Goal: Task Accomplishment & Management: Manage account settings

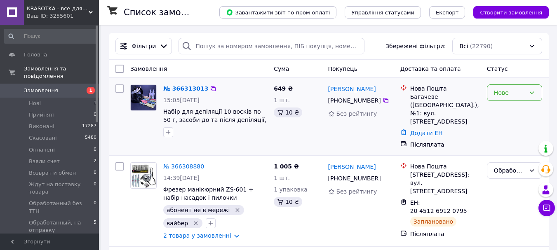
click at [510, 96] on div "Нове" at bounding box center [509, 92] width 31 height 9
click at [517, 111] on li "Прийнято" at bounding box center [514, 111] width 54 height 15
click at [78, 156] on li "Взяли счет 2" at bounding box center [50, 162] width 101 height 12
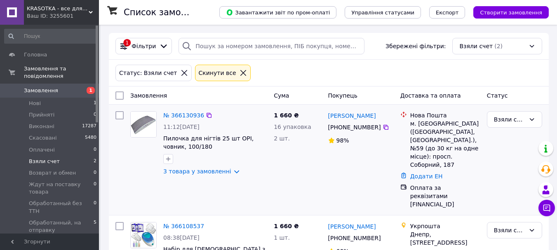
scroll to position [24, 0]
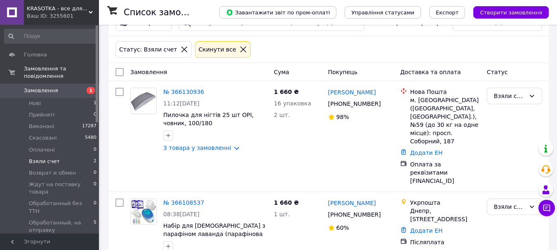
click at [55, 10] on span "KRASOTKA - все для краси" at bounding box center [58, 8] width 62 height 7
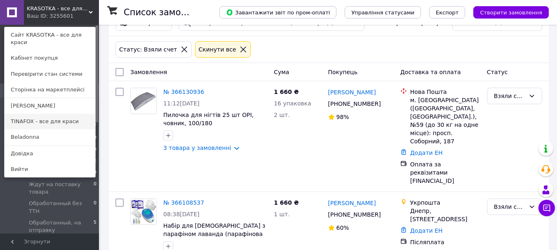
click at [49, 117] on link "TINAFOX - все для краси" at bounding box center [50, 122] width 91 height 16
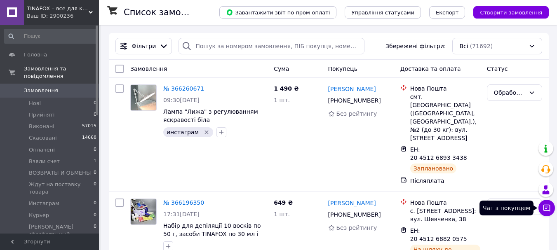
click at [543, 209] on icon at bounding box center [547, 208] width 8 height 8
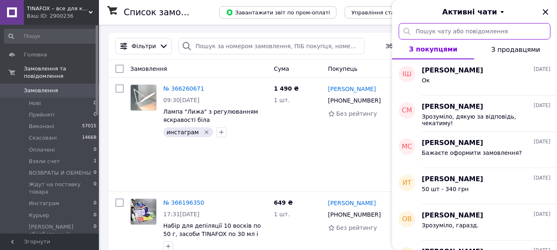
click at [477, 31] on input "text" at bounding box center [475, 31] width 152 height 16
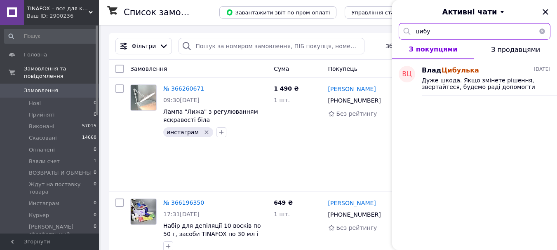
type input "цибу"
click at [464, 83] on span "Дуже шкода. Якщо змінете рішення, звертайтеся, будемо раді допомогти" at bounding box center [480, 83] width 117 height 13
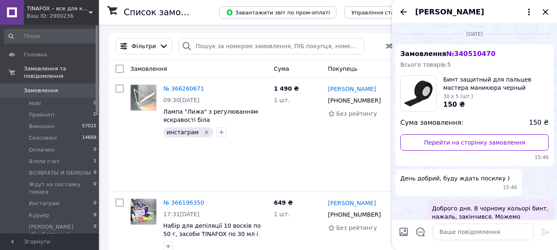
scroll to position [94, 0]
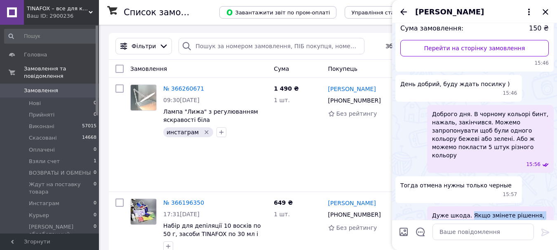
drag, startPoint x: 532, startPoint y: 197, endPoint x: 469, endPoint y: 193, distance: 62.8
click at [469, 212] on span "Дуже шкода. Якщо змінете рішення, звертайтеся, будемо раді допомогти" at bounding box center [490, 220] width 117 height 16
drag, startPoint x: 466, startPoint y: 193, endPoint x: 499, endPoint y: 196, distance: 33.2
copy span "Якщо змінете рішення, звертайтеся, будемо раді допомогти"
click at [45, 15] on div "Ваш ID: 2900236" at bounding box center [63, 15] width 72 height 7
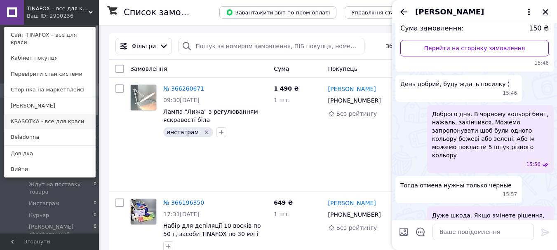
click at [50, 114] on link "KRASOTKA - все для краси" at bounding box center [50, 122] width 91 height 16
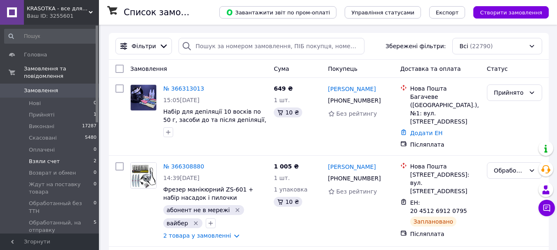
click at [75, 156] on li "Взяли счет 2" at bounding box center [50, 162] width 101 height 12
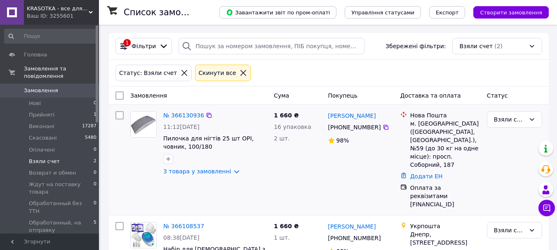
scroll to position [24, 0]
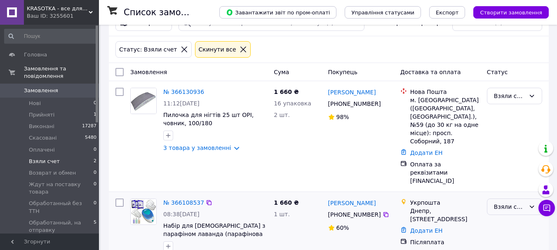
click at [508, 202] on div "Взяли счет" at bounding box center [509, 206] width 31 height 9
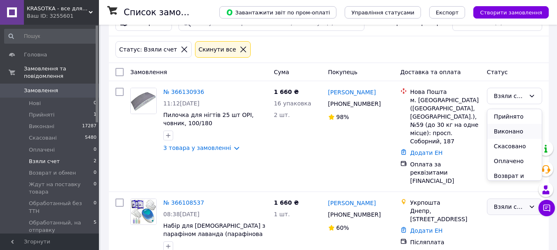
click at [508, 130] on li "Виконано" at bounding box center [514, 131] width 54 height 15
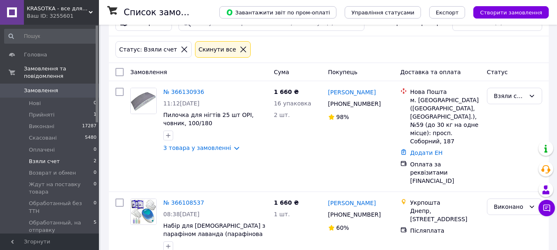
click at [68, 3] on div "KRASOTKA - все для краси Ваш ID: 3255601" at bounding box center [61, 12] width 75 height 25
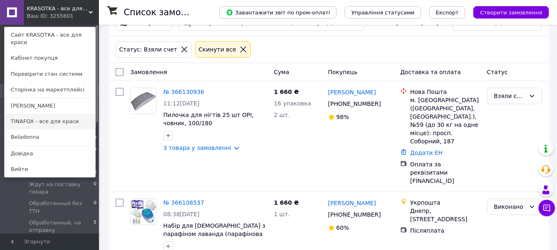
click at [45, 114] on link "TINAFOX - все для краси" at bounding box center [50, 122] width 91 height 16
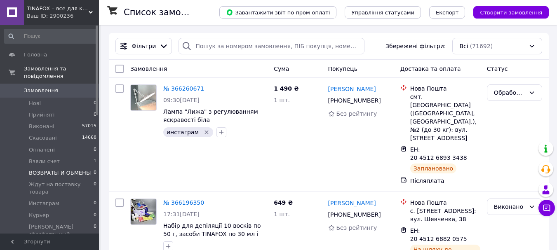
scroll to position [41, 0]
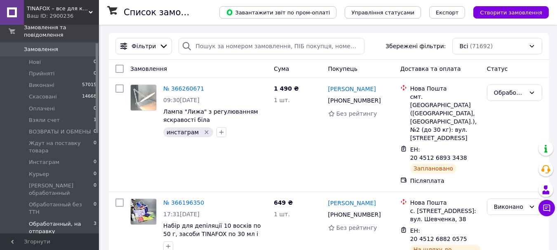
click at [64, 221] on span "Обработанный, на отправку" at bounding box center [61, 228] width 65 height 15
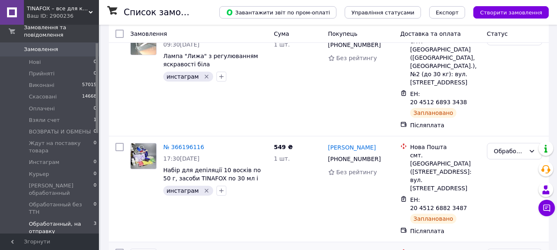
scroll to position [123, 0]
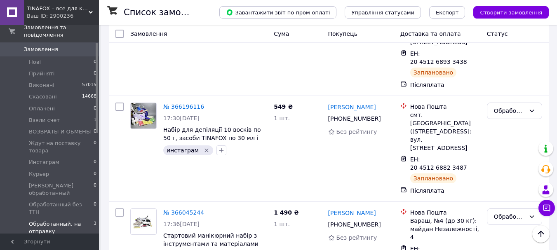
click at [82, 12] on span "TINAFOX – все для краси" at bounding box center [58, 8] width 62 height 7
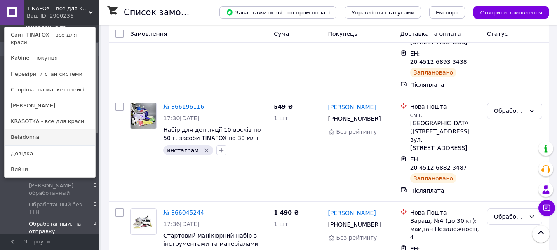
click at [70, 129] on link "Beladonna" at bounding box center [50, 137] width 91 height 16
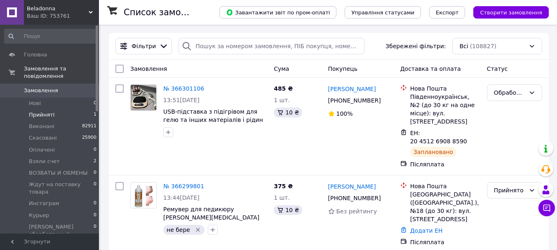
click at [75, 110] on li "Прийняті 1" at bounding box center [50, 115] width 101 height 12
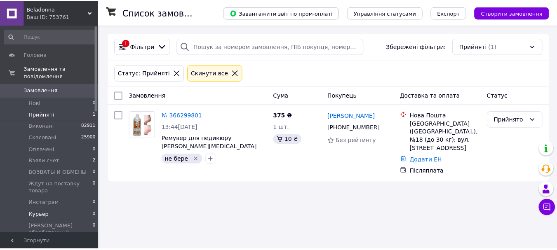
scroll to position [41, 0]
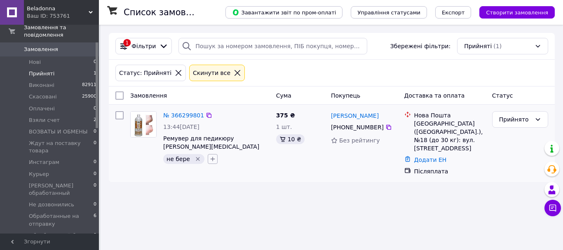
click at [211, 159] on icon "button" at bounding box center [212, 159] width 7 height 7
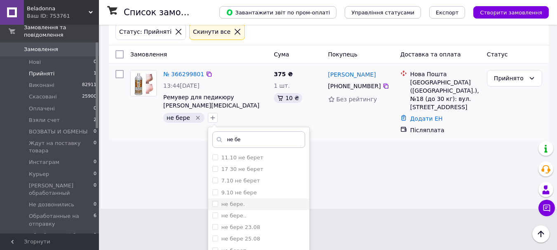
type input "не бе"
click at [226, 207] on label "не бере." at bounding box center [233, 204] width 24 height 6
checkbox input "true"
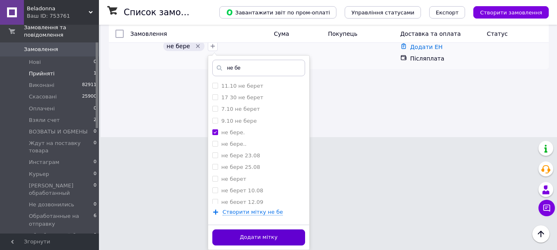
click at [289, 239] on button "Додати мітку" at bounding box center [258, 238] width 93 height 16
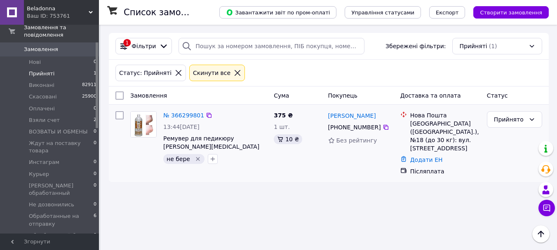
scroll to position [0, 0]
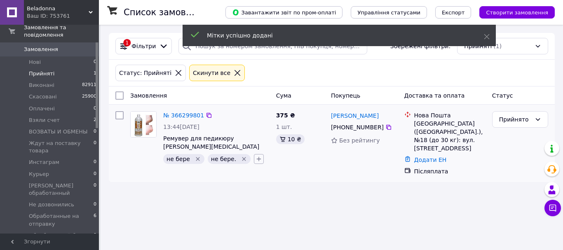
click at [256, 161] on icon "button" at bounding box center [259, 159] width 7 height 7
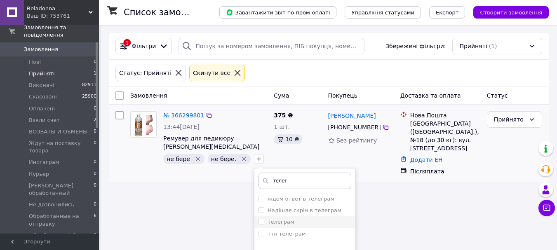
type input "телег"
click at [306, 220] on div "телеграм" at bounding box center [305, 222] width 93 height 7
checkbox input "true"
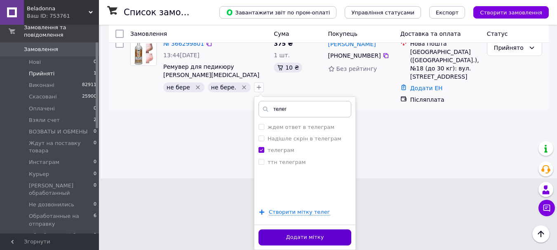
click at [325, 233] on button "Додати мітку" at bounding box center [305, 238] width 93 height 16
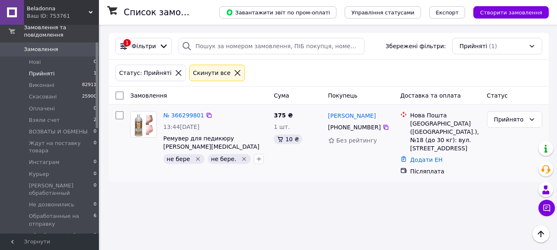
scroll to position [0, 0]
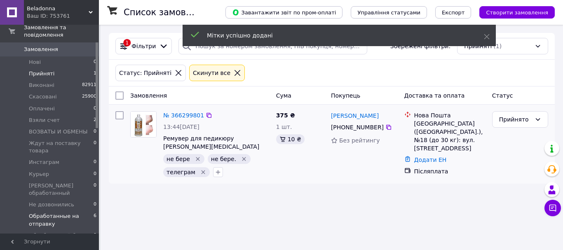
click at [38, 213] on span "Обработанные на отправку" at bounding box center [61, 220] width 65 height 15
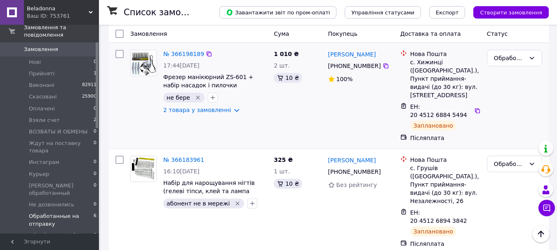
scroll to position [380, 0]
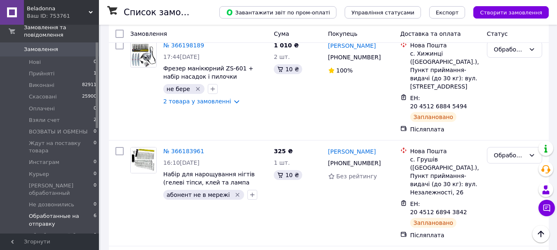
click at [86, 16] on div "Ваш ID: 753761" at bounding box center [63, 15] width 72 height 7
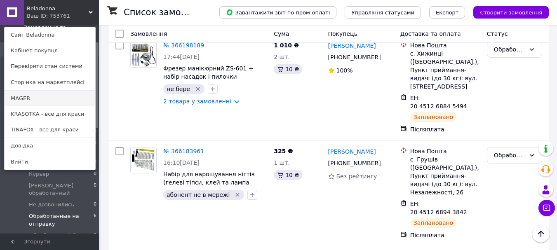
click at [54, 102] on link "MAGER" at bounding box center [50, 99] width 91 height 16
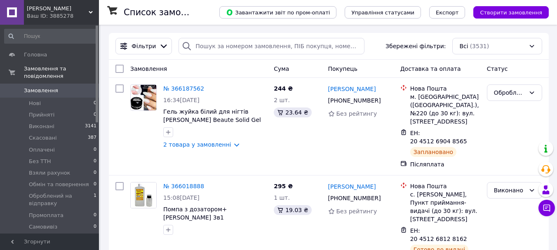
click at [77, 11] on span "MAGER" at bounding box center [58, 8] width 62 height 7
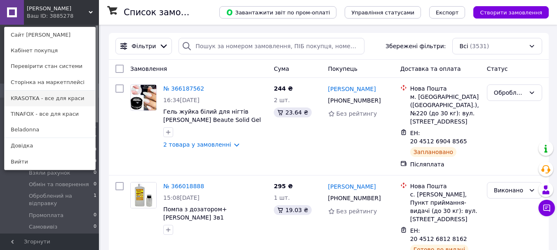
click at [45, 103] on link "KRASOTKA - все для краси" at bounding box center [50, 99] width 91 height 16
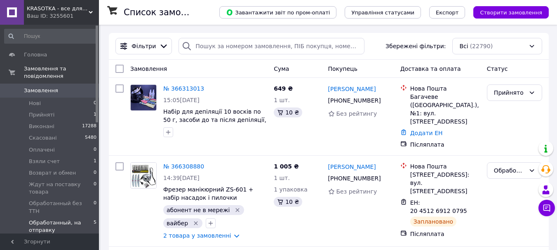
click at [59, 217] on li "Обработанный, на отправку 5" at bounding box center [50, 226] width 101 height 19
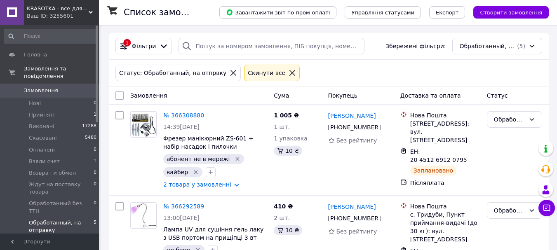
click at [289, 72] on icon at bounding box center [292, 72] width 7 height 7
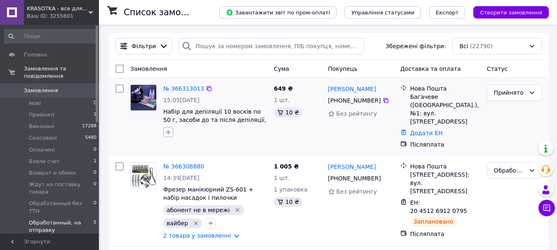
click at [168, 130] on icon "button" at bounding box center [168, 132] width 7 height 7
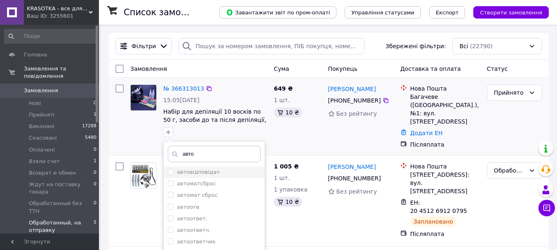
type input "авто"
click at [189, 177] on li "автовідповідач" at bounding box center [214, 173] width 101 height 12
click at [171, 174] on input "автовідповідач" at bounding box center [170, 171] width 5 height 5
checkbox input "false"
click at [202, 157] on input "авто" at bounding box center [214, 154] width 93 height 16
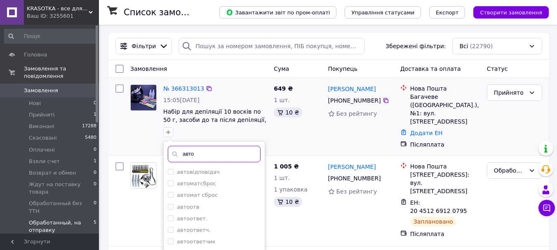
click at [202, 157] on input "авто" at bounding box center [214, 154] width 93 height 16
type input "занято"
click at [187, 178] on li "занято" at bounding box center [214, 173] width 101 height 12
checkbox input "true"
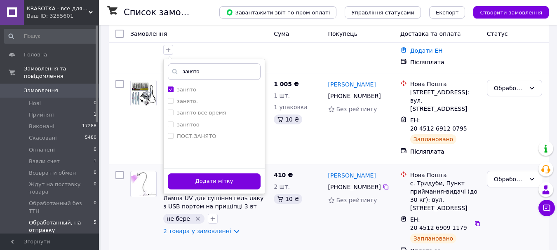
scroll to position [124, 0]
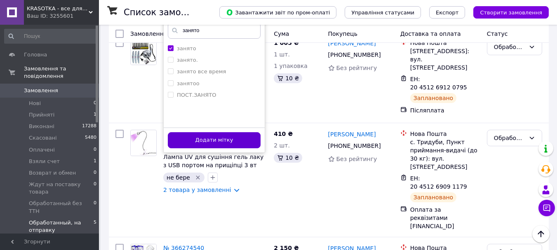
click at [224, 148] on button "Додати мітку" at bounding box center [214, 140] width 93 height 16
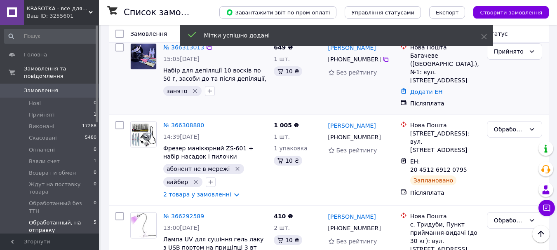
scroll to position [0, 0]
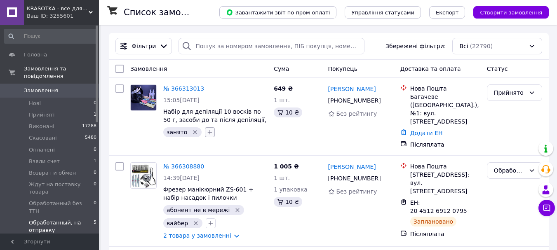
click at [209, 129] on icon "button" at bounding box center [210, 132] width 7 height 7
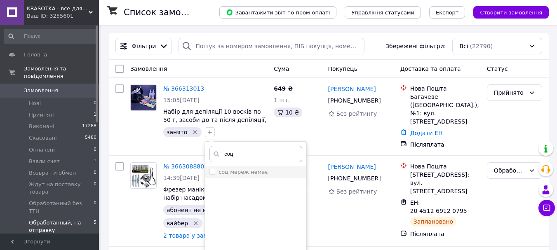
type input "соц"
click at [253, 168] on li "соц мереж немає" at bounding box center [255, 173] width 101 height 12
checkbox input "true"
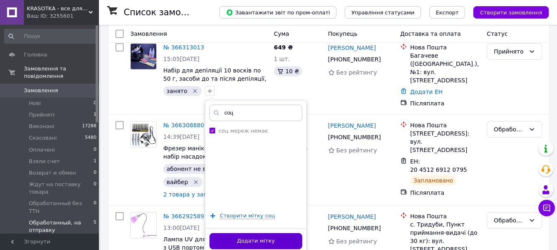
scroll to position [82, 0]
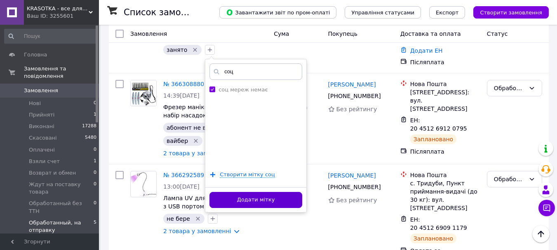
click at [271, 202] on button "Додати мітку" at bounding box center [255, 200] width 93 height 16
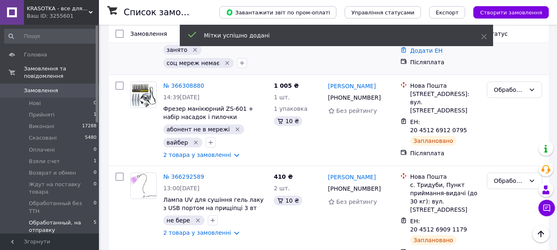
scroll to position [0, 0]
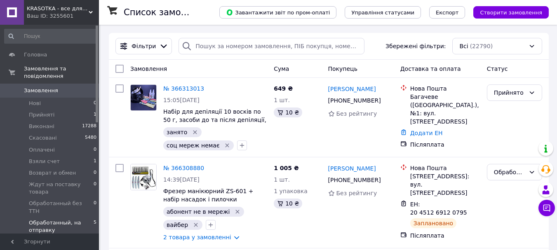
click at [30, 13] on div "Ваш ID: 3255601" at bounding box center [63, 15] width 72 height 7
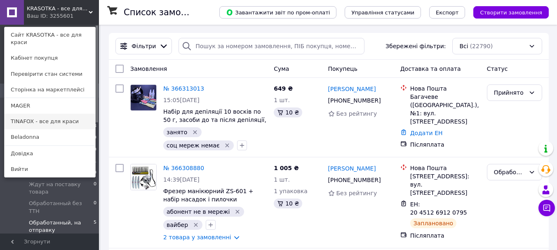
click at [54, 119] on link "TINAFOX - все для краси" at bounding box center [50, 122] width 91 height 16
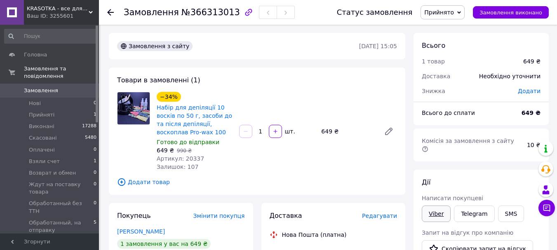
click at [427, 207] on link "Viber" at bounding box center [436, 214] width 29 height 16
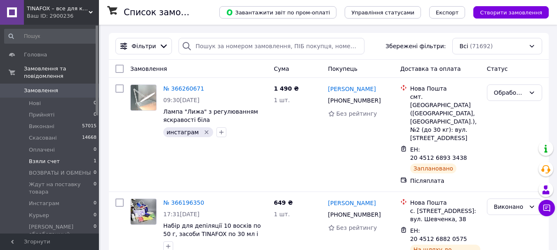
click at [94, 158] on span "1" at bounding box center [95, 161] width 3 height 7
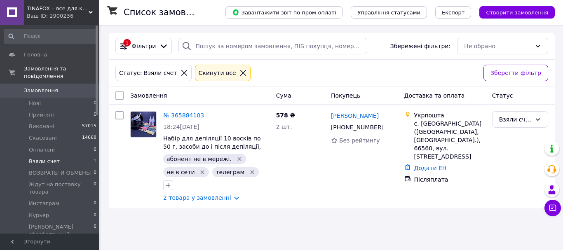
click at [52, 14] on div "Ваш ID: 2900236" at bounding box center [63, 15] width 72 height 7
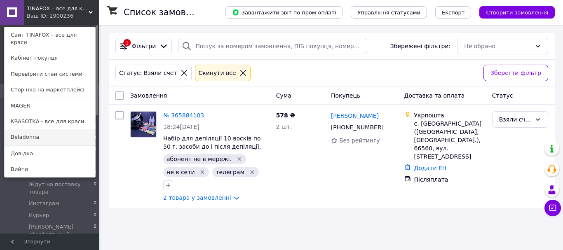
click at [48, 136] on link "Beladonna" at bounding box center [50, 137] width 91 height 16
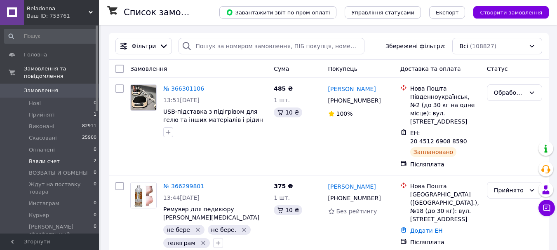
click at [57, 156] on li "Взяли счет 2" at bounding box center [50, 162] width 101 height 12
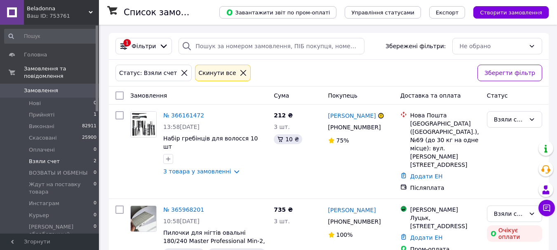
scroll to position [12, 0]
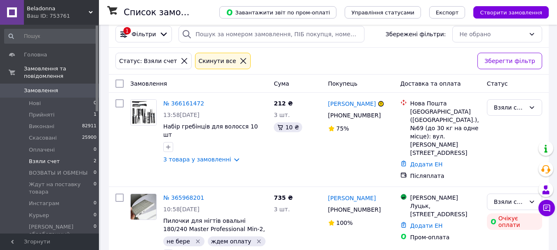
click at [50, 15] on div "Ваш ID: 753761" at bounding box center [63, 15] width 72 height 7
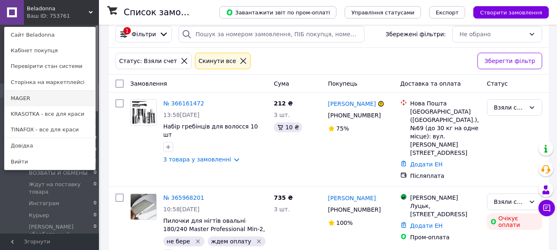
click at [31, 97] on link "MAGER" at bounding box center [50, 99] width 91 height 16
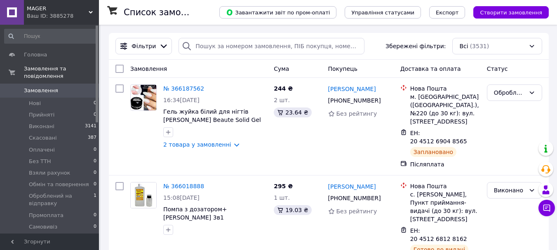
click at [60, 6] on span "MAGER" at bounding box center [58, 8] width 62 height 7
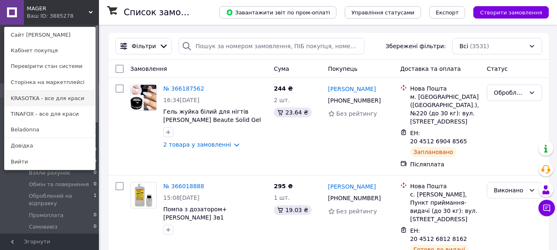
click at [47, 104] on link "KRASOTKA - все для краси" at bounding box center [50, 99] width 91 height 16
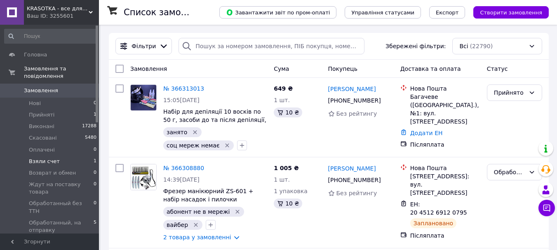
click at [63, 156] on li "Взяли счет 1" at bounding box center [50, 162] width 101 height 12
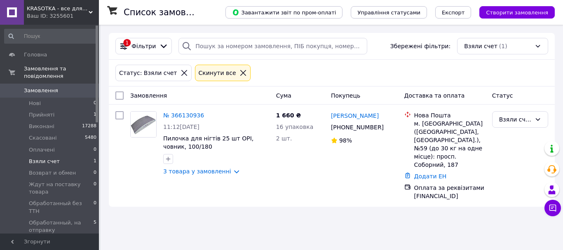
click at [51, 89] on link "Замовлення 0" at bounding box center [50, 91] width 101 height 14
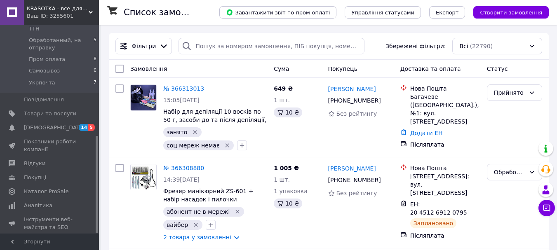
scroll to position [239, 0]
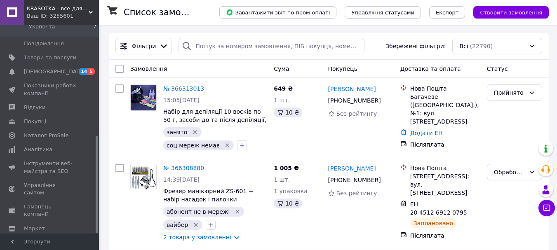
click at [67, 5] on span "KRASOTKA - все для краси" at bounding box center [58, 8] width 62 height 7
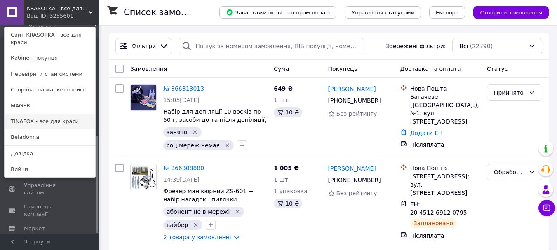
click at [54, 119] on link "TINAFOX - все для краси" at bounding box center [50, 122] width 91 height 16
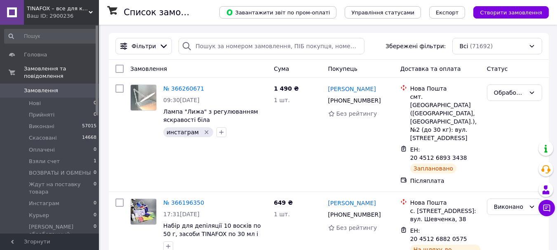
click at [79, 7] on span "TINAFOX – все для краси" at bounding box center [58, 8] width 62 height 7
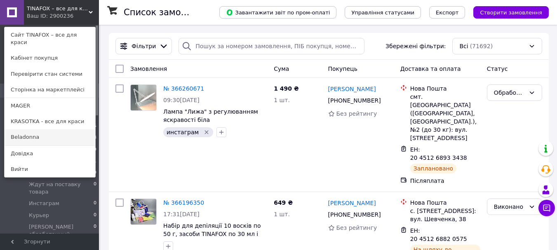
click at [46, 130] on link "Beladonna" at bounding box center [50, 137] width 91 height 16
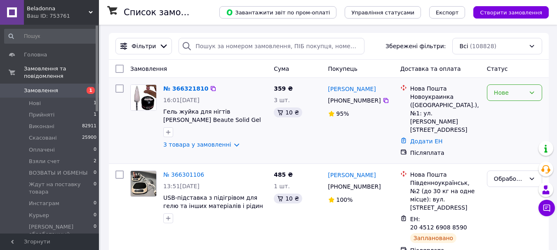
click at [511, 91] on div "Нове" at bounding box center [509, 92] width 31 height 9
click at [513, 111] on li "Прийнято" at bounding box center [514, 111] width 54 height 15
click at [65, 14] on div "Ваш ID: 753761" at bounding box center [63, 15] width 72 height 7
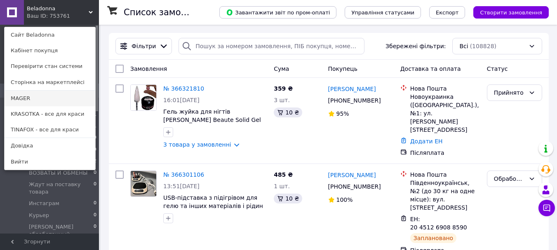
click at [64, 92] on link "MAGER" at bounding box center [50, 99] width 91 height 16
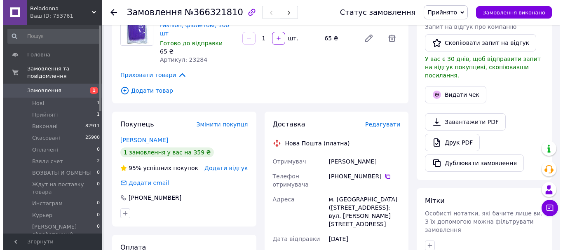
scroll to position [247, 0]
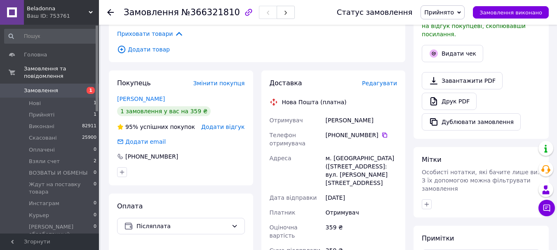
click at [386, 80] on span "Редагувати" at bounding box center [379, 83] width 35 height 7
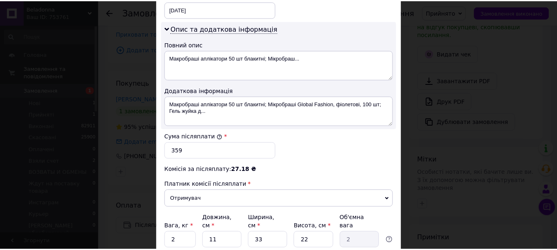
scroll to position [480, 0]
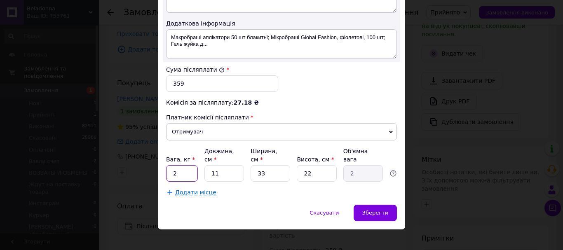
click at [183, 173] on input "2" at bounding box center [182, 173] width 32 height 16
type input "1"
click at [231, 166] on input "11" at bounding box center [225, 173] width 40 height 16
click at [231, 165] on input "11" at bounding box center [225, 173] width 40 height 16
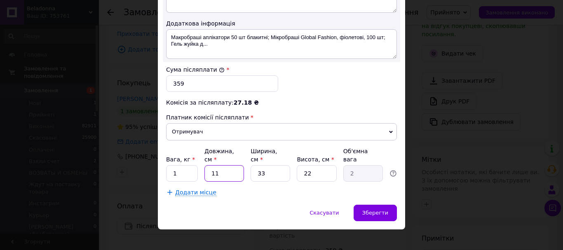
type input "1"
type input "0.18"
type input "10"
type input "1.82"
type input "10"
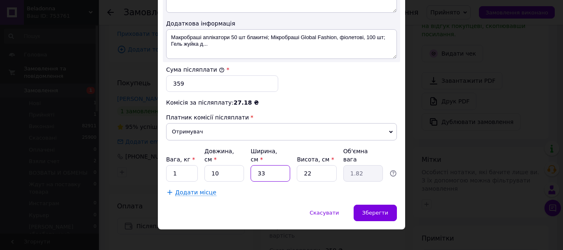
click at [269, 165] on input "33" at bounding box center [271, 173] width 40 height 16
type input "2"
type input "0.11"
type input "20"
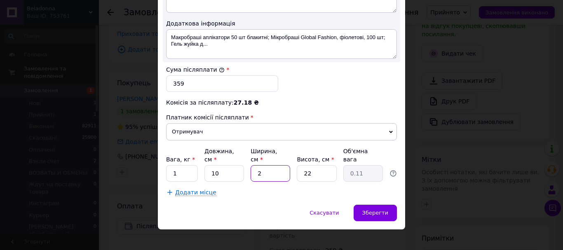
type input "1.1"
type input "20"
click at [321, 170] on input "22" at bounding box center [317, 173] width 40 height 16
type input "2"
type input "0.1"
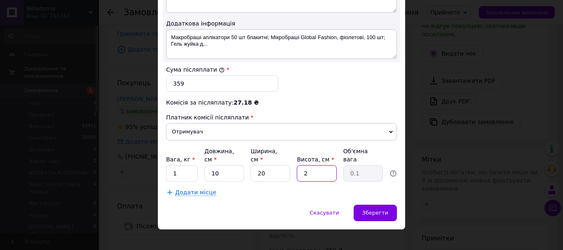
type input "20"
type input "1"
type input "20"
click at [367, 210] on span "Зберегти" at bounding box center [375, 213] width 26 height 6
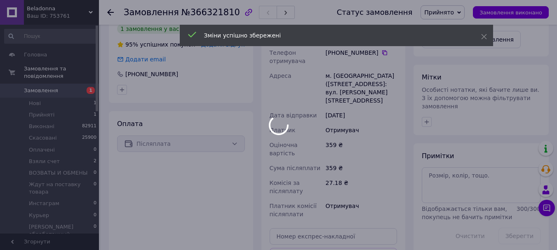
scroll to position [371, 0]
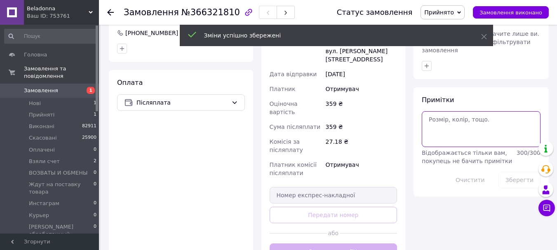
click at [458, 111] on textarea at bounding box center [481, 128] width 119 height 35
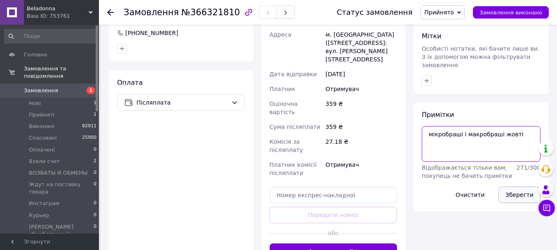
type textarea "мікробраші і макробраші жовті"
click at [506, 187] on button "Зберегти" at bounding box center [520, 195] width 42 height 16
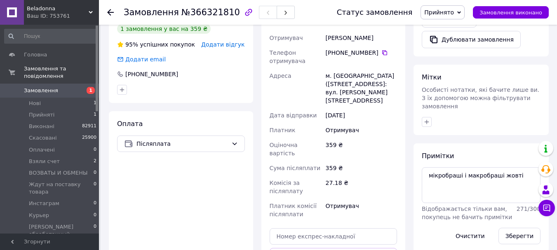
scroll to position [247, 0]
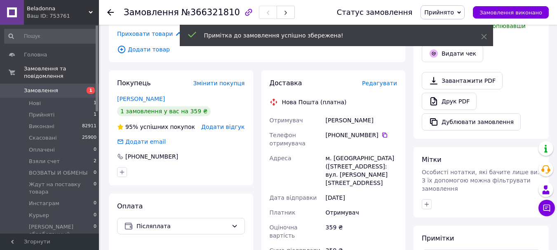
click at [386, 80] on span "Редагувати" at bounding box center [379, 83] width 35 height 7
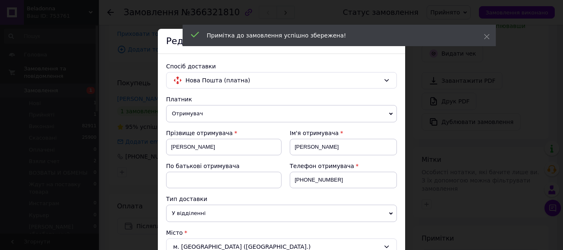
click at [449, 114] on div "× Редагування доставки Спосіб доставки Нова Пошта (платна) Платник Отримувач Ві…" at bounding box center [281, 125] width 563 height 250
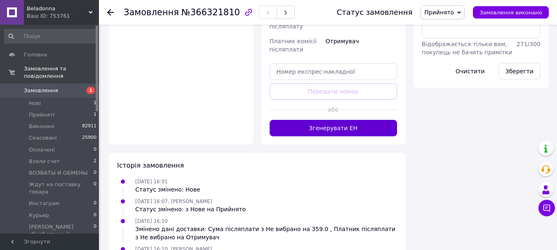
click at [358, 120] on button "Згенерувати ЕН" at bounding box center [334, 128] width 128 height 16
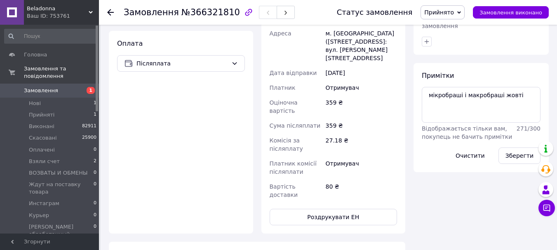
scroll to position [245, 0]
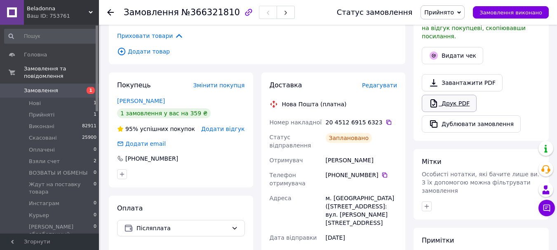
click at [443, 95] on link "Друк PDF" at bounding box center [449, 103] width 55 height 17
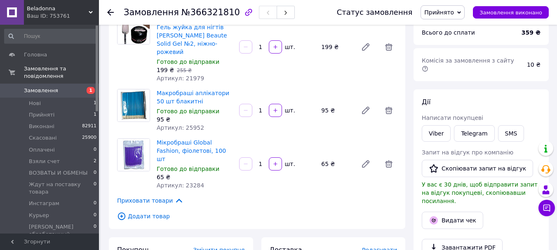
scroll to position [287, 0]
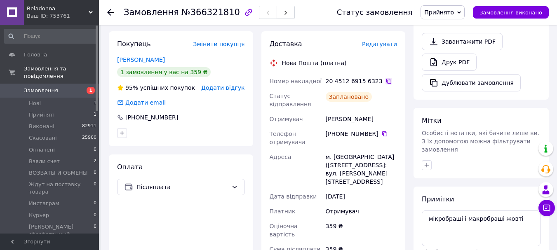
click at [386, 79] on icon at bounding box center [388, 81] width 5 height 5
click at [448, 14] on span "Прийнято" at bounding box center [439, 12] width 30 height 7
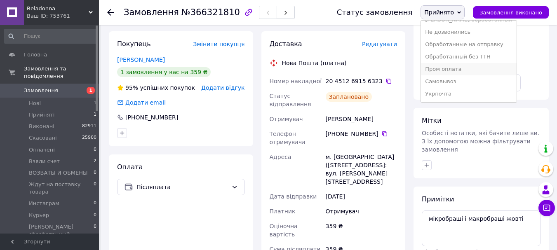
scroll to position [328, 0]
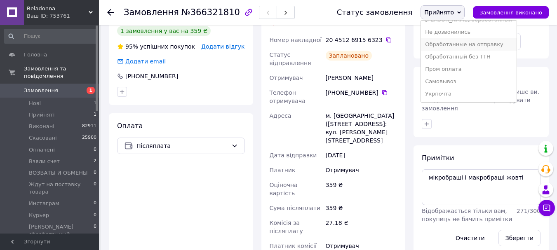
click at [492, 40] on li "Обработанные на отправку" at bounding box center [469, 44] width 96 height 12
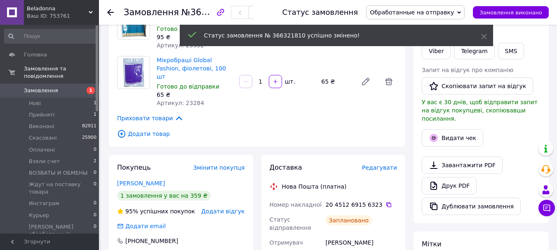
scroll to position [39, 0]
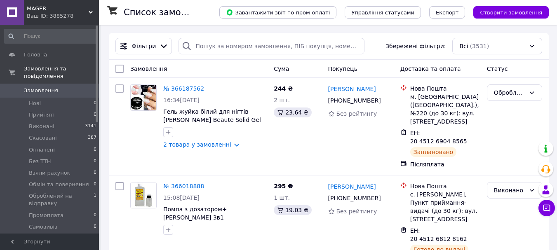
click at [71, 9] on span "MAGER" at bounding box center [58, 8] width 62 height 7
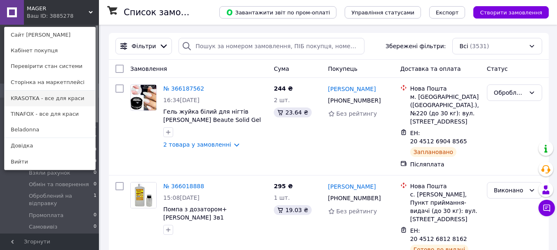
click at [56, 92] on link "KRASOTKA - все для краси" at bounding box center [50, 99] width 91 height 16
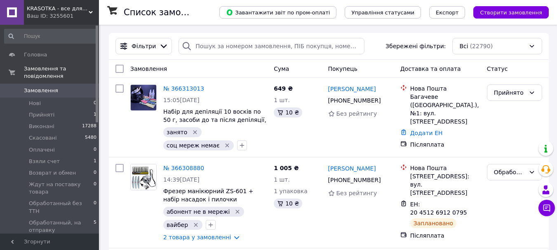
click at [68, 7] on span "KRASOTKA - все для краси" at bounding box center [58, 8] width 62 height 7
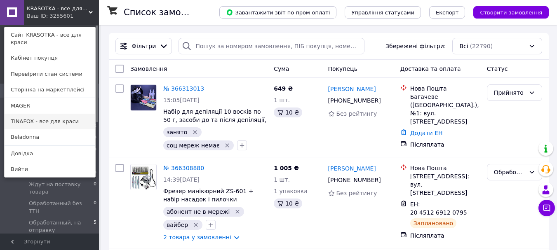
click at [66, 114] on link "TINAFOX - все для краси" at bounding box center [50, 122] width 91 height 16
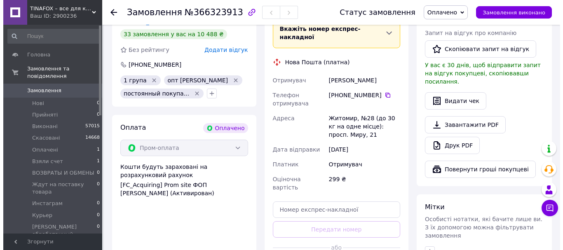
scroll to position [111, 0]
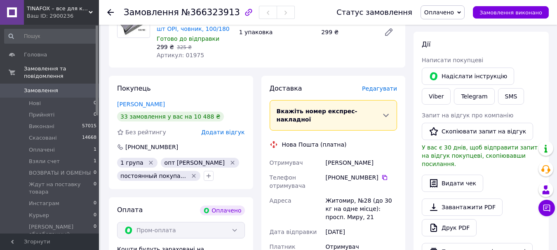
click at [388, 85] on span "Редагувати" at bounding box center [379, 88] width 35 height 7
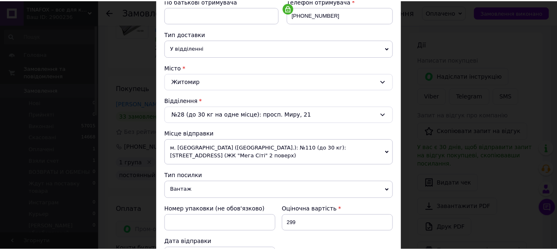
scroll to position [289, 0]
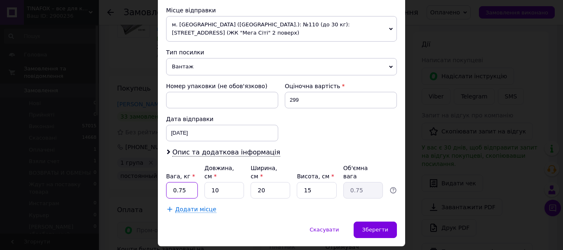
click at [187, 185] on input "0.75" at bounding box center [182, 190] width 32 height 16
type input "1"
click at [382, 222] on div "Зберегти" at bounding box center [375, 230] width 43 height 16
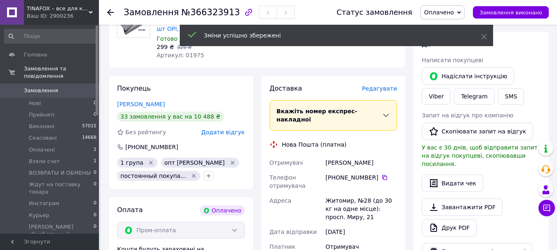
scroll to position [235, 0]
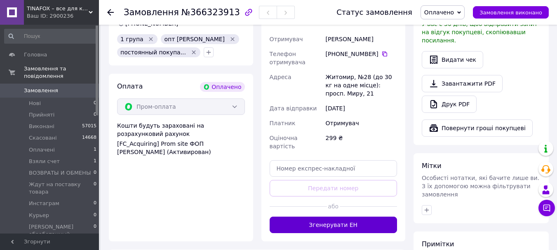
click at [378, 217] on button "Згенерувати ЕН" at bounding box center [334, 225] width 128 height 16
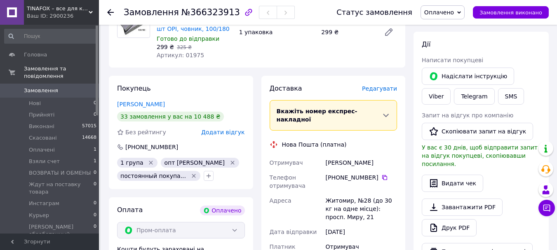
scroll to position [194, 0]
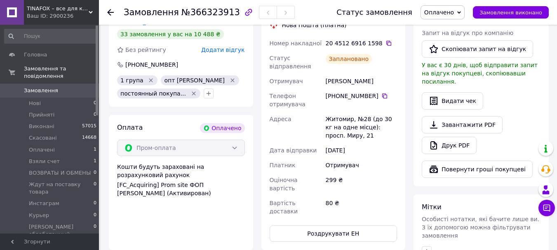
click at [464, 128] on div "Завантажити PDF   Друк PDF" at bounding box center [481, 135] width 119 height 38
click at [464, 137] on link "Друк PDF" at bounding box center [449, 145] width 55 height 17
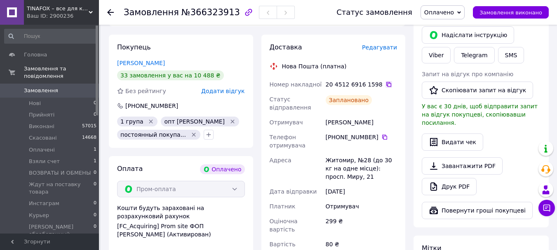
click at [386, 87] on icon at bounding box center [389, 84] width 7 height 7
click at [442, 7] on span "Оплачено" at bounding box center [443, 12] width 44 height 14
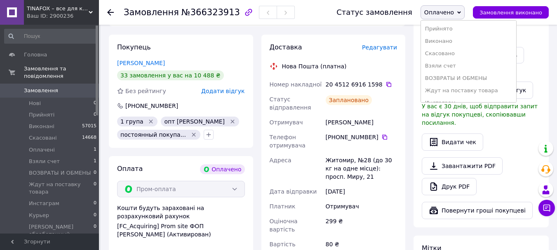
scroll to position [96, 0]
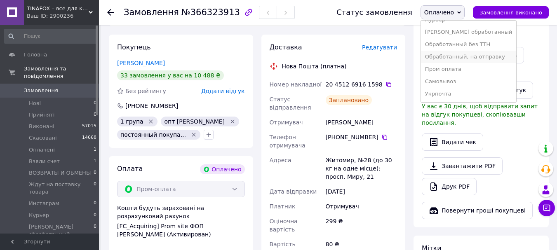
click at [476, 59] on li "Обработанный, на отправку" at bounding box center [469, 57] width 96 height 12
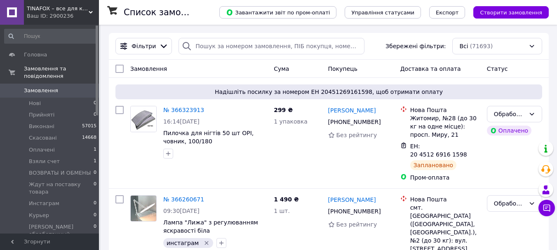
click at [66, 16] on div "Ваш ID: 2900236" at bounding box center [63, 15] width 72 height 7
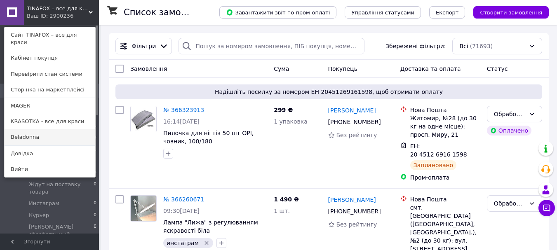
click at [54, 129] on link "Beladonna" at bounding box center [50, 137] width 91 height 16
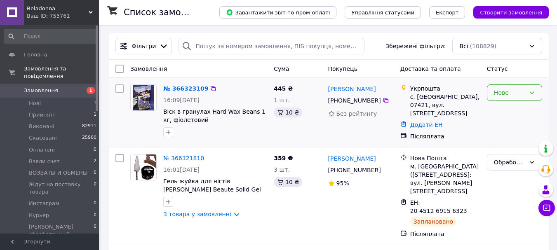
click at [504, 94] on div "Нове" at bounding box center [509, 92] width 31 height 9
click at [505, 108] on li "Прийнято" at bounding box center [514, 111] width 54 height 15
click at [56, 19] on div "Ваш ID: 753761" at bounding box center [63, 15] width 72 height 7
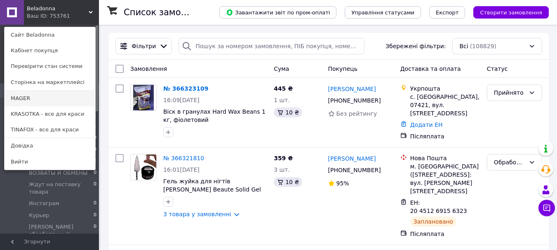
click at [59, 99] on link "MAGER" at bounding box center [50, 99] width 91 height 16
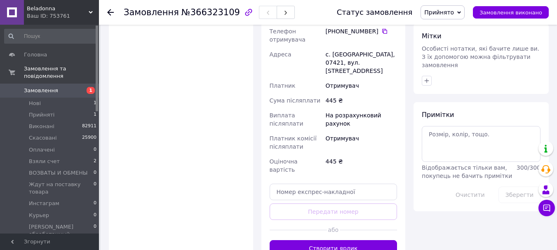
scroll to position [412, 0]
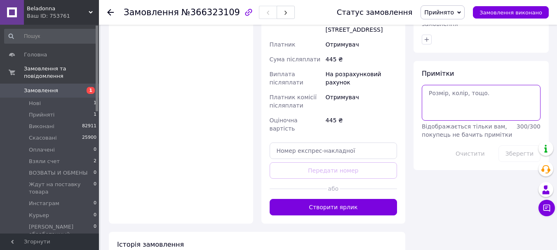
click at [459, 85] on textarea at bounding box center [481, 102] width 119 height 35
type textarea "віск з"
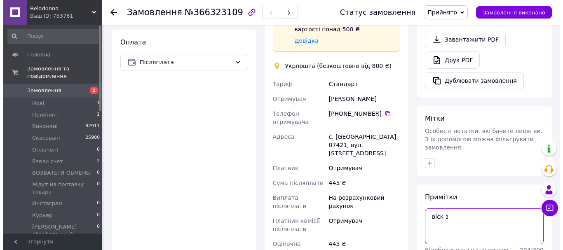
scroll to position [124, 0]
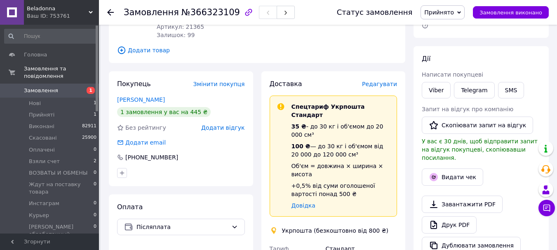
click at [377, 81] on span "Редагувати" at bounding box center [379, 84] width 35 height 7
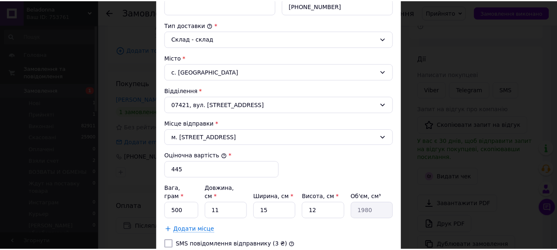
scroll to position [342, 0]
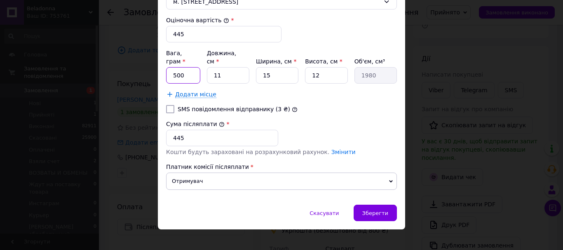
click at [188, 69] on input "500" at bounding box center [183, 75] width 34 height 16
type input "1000"
click at [224, 67] on input "11" at bounding box center [228, 75] width 42 height 16
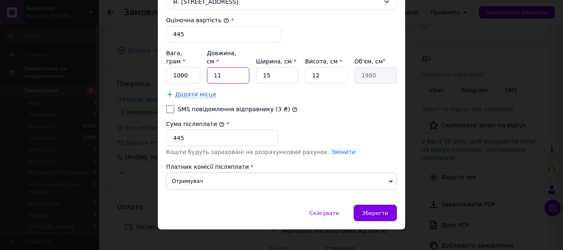
type input "1"
type input "180"
type input "10"
type input "1800"
type input "10"
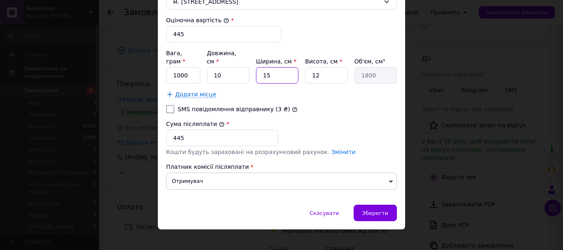
click at [268, 67] on input "15" at bounding box center [277, 75] width 42 height 16
type input "2"
type input "240"
type input "20"
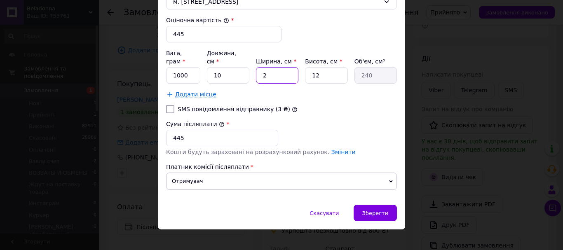
type input "2400"
type input "20"
click at [338, 67] on input "12" at bounding box center [326, 75] width 42 height 16
type input "2"
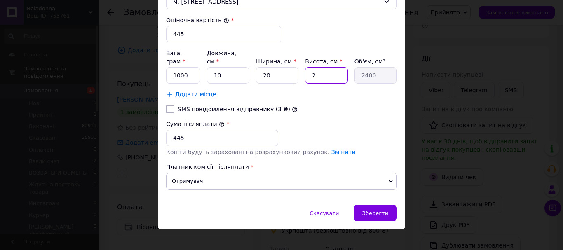
type input "400"
type input "20"
type input "4000"
type input "20"
click at [385, 205] on div "Зберегти" at bounding box center [375, 213] width 43 height 16
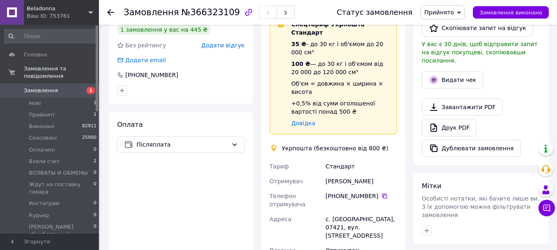
scroll to position [371, 0]
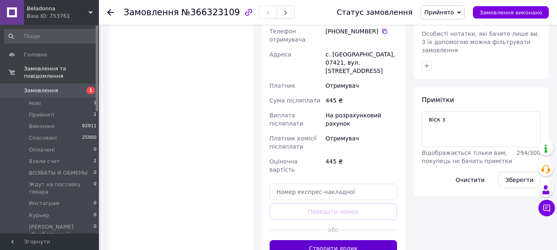
click at [338, 240] on button "Створити ярлик" at bounding box center [334, 248] width 128 height 16
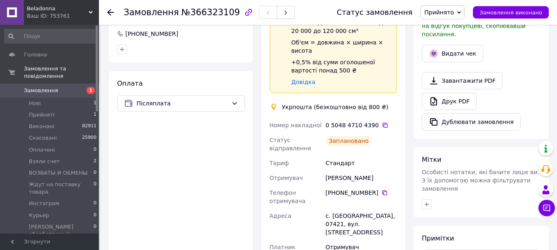
scroll to position [412, 0]
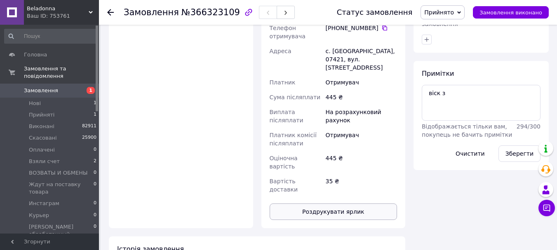
click at [327, 204] on button "Роздрукувати ярлик" at bounding box center [334, 212] width 128 height 16
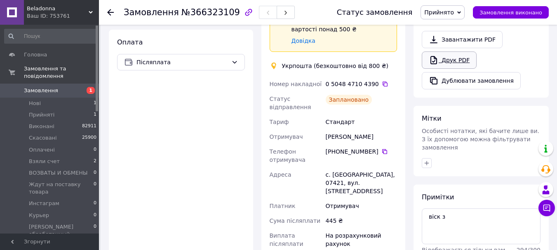
click at [451, 52] on link "Друк PDF" at bounding box center [449, 60] width 55 height 17
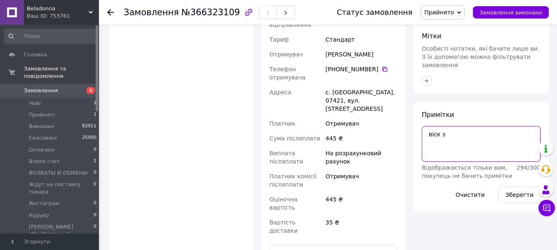
click at [464, 126] on textarea "віск з" at bounding box center [481, 143] width 119 height 35
type textarea "віск зелений"
click at [508, 187] on button "Зберегти" at bounding box center [520, 195] width 42 height 16
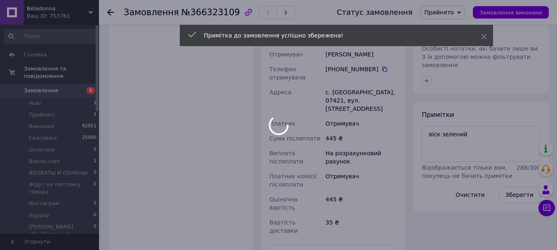
scroll to position [247, 0]
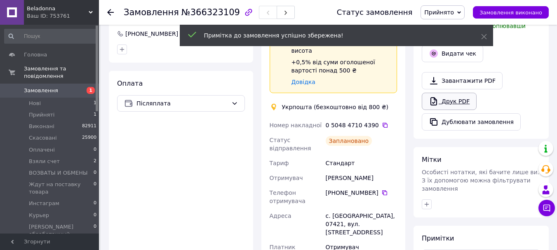
click at [451, 93] on link "Друк PDF" at bounding box center [449, 101] width 55 height 17
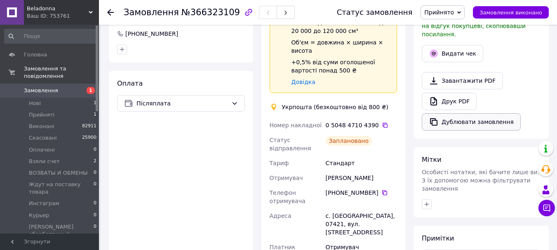
scroll to position [165, 0]
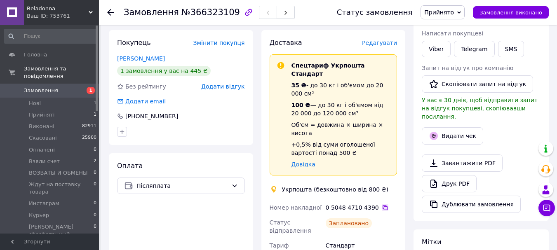
click at [382, 205] on icon at bounding box center [385, 208] width 7 height 7
click at [442, 18] on span "Прийнято" at bounding box center [443, 12] width 44 height 14
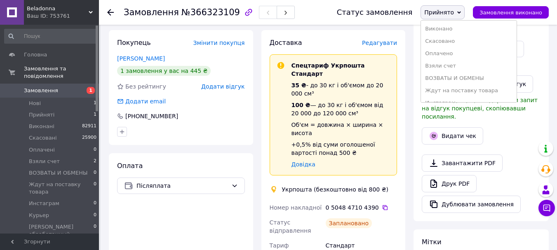
scroll to position [108, 0]
click at [484, 46] on li "Обработанные на отправку" at bounding box center [469, 44] width 96 height 12
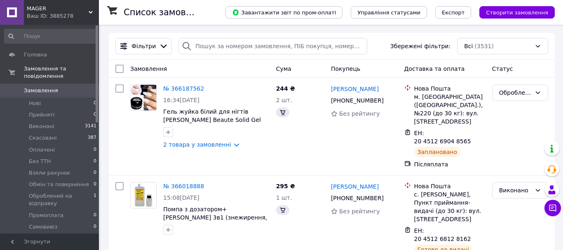
click at [91, 12] on icon at bounding box center [91, 12] width 4 height 4
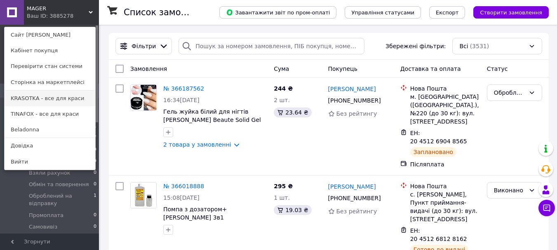
click at [48, 97] on link "KRASOTKA - все для краси" at bounding box center [50, 99] width 91 height 16
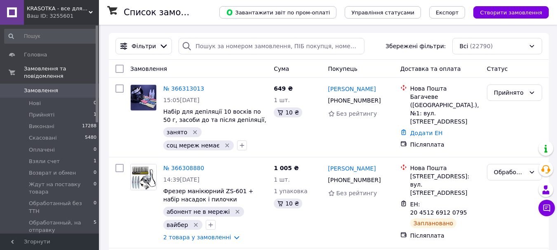
click at [59, 1] on div "KRASOTKA - все для краси Ваш ID: 3255601" at bounding box center [61, 12] width 75 height 25
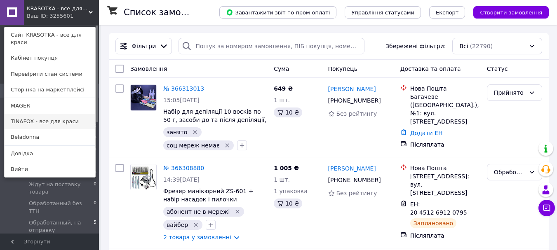
click at [51, 114] on link "TINAFOX - все для краси" at bounding box center [50, 122] width 91 height 16
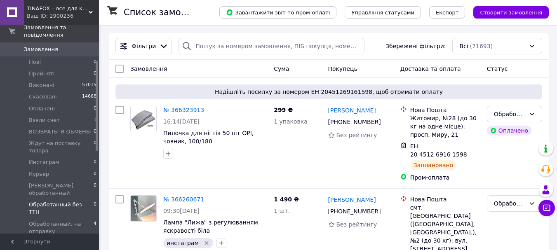
scroll to position [82, 0]
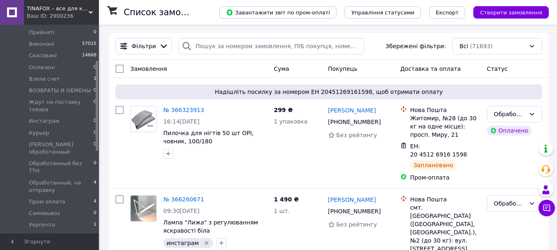
click at [62, 6] on span "TINAFOX – все для краси" at bounding box center [58, 8] width 62 height 7
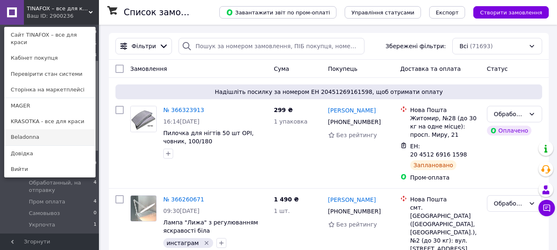
click at [34, 134] on link "Beladonna" at bounding box center [50, 137] width 91 height 16
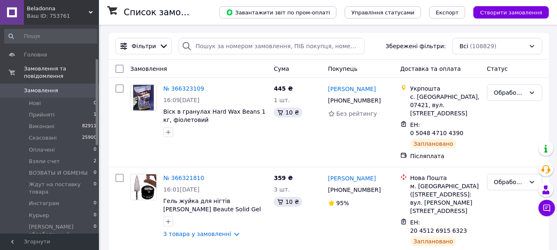
scroll to position [124, 0]
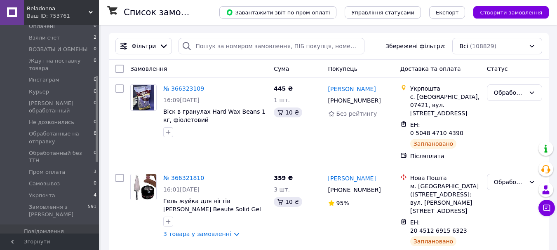
click at [71, 15] on div "Ваш ID: 753761" at bounding box center [63, 15] width 72 height 7
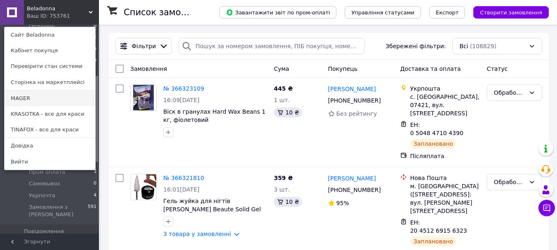
click at [68, 94] on link "MAGER" at bounding box center [50, 99] width 91 height 16
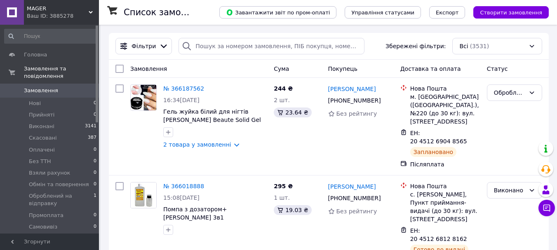
click at [72, 30] on input at bounding box center [50, 36] width 93 height 15
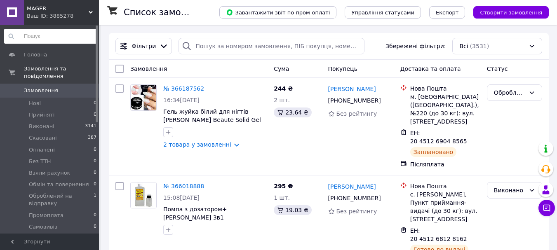
click at [77, 12] on div "Ваш ID: 3885278" at bounding box center [63, 15] width 72 height 7
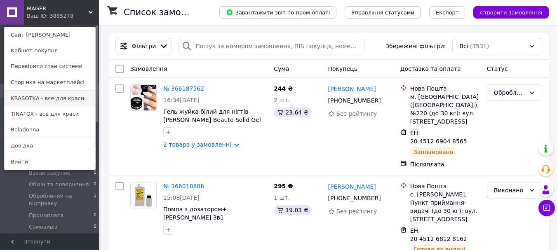
click at [45, 96] on link "KRASOTKA - все для краси" at bounding box center [50, 99] width 91 height 16
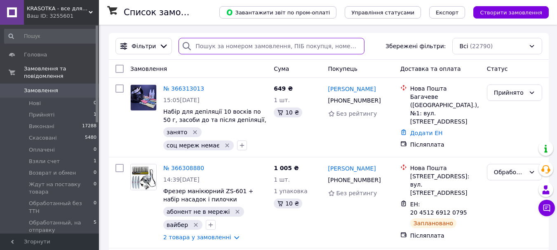
click at [238, 48] on input "search" at bounding box center [272, 46] width 186 height 16
paste input "🙌Готово! Ваше замовлення вже ось -ось вирушить до Вас. Номер ТТН 20451268502216…"
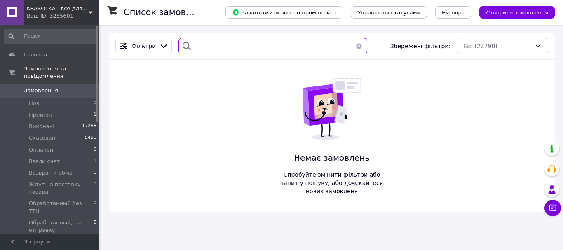
scroll to position [0, 442]
type input "🙌Готово! Ваше замовлення вже ось -ось вирушить до Вас. Номер ТТН 20451268502216…"
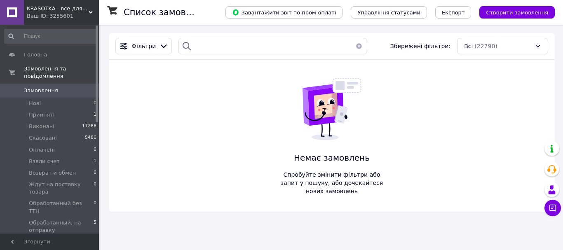
click at [356, 47] on button "button" at bounding box center [359, 46] width 16 height 16
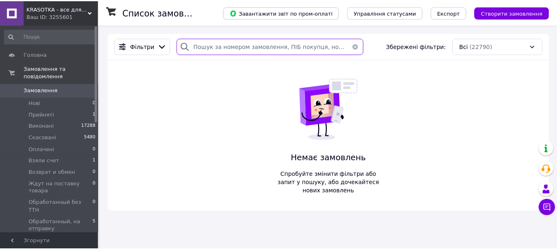
scroll to position [0, 0]
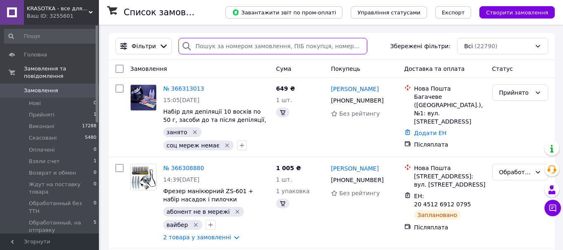
click at [240, 45] on input "search" at bounding box center [273, 46] width 189 height 16
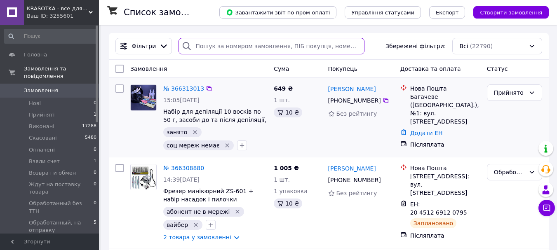
paste input "20451268502216"
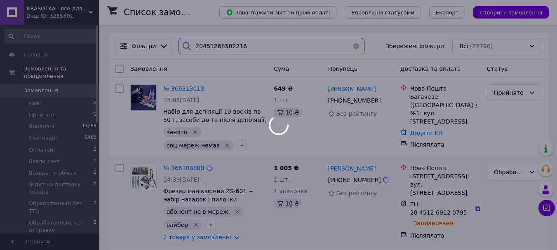
type input "20451268502216"
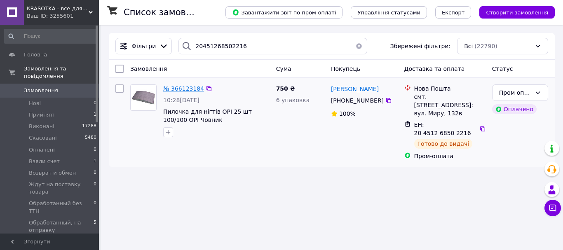
click at [180, 86] on span "№ 366123184" at bounding box center [183, 88] width 41 height 7
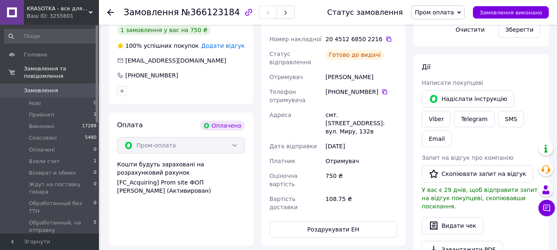
scroll to position [289, 0]
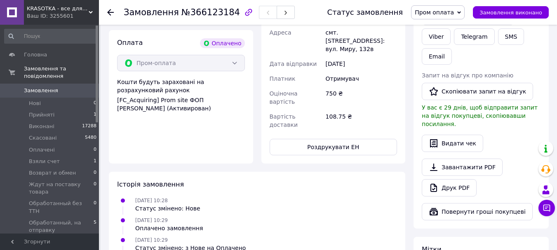
click at [65, 9] on span "KRASOTKA - все для краси" at bounding box center [58, 8] width 62 height 7
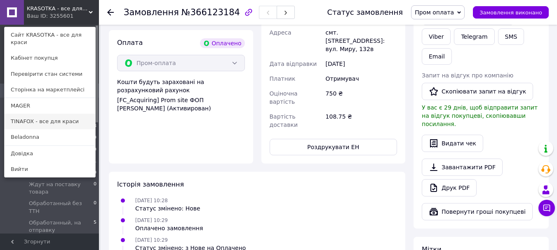
click at [44, 114] on link "TINAFOX - все для краси" at bounding box center [50, 122] width 91 height 16
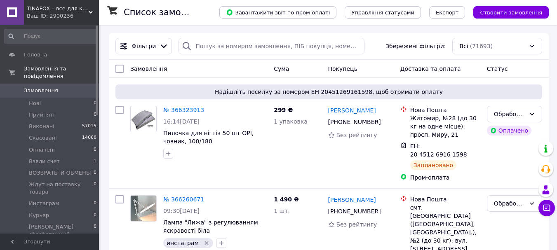
scroll to position [41, 0]
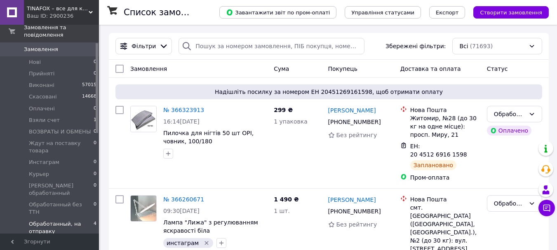
click at [81, 221] on span "Обработанный, на отправку" at bounding box center [61, 228] width 65 height 15
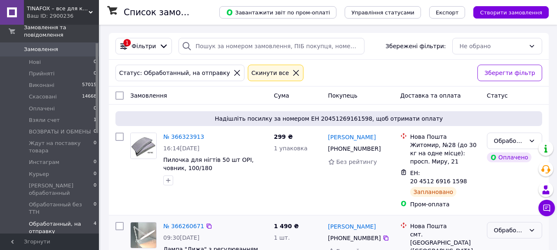
scroll to position [82, 0]
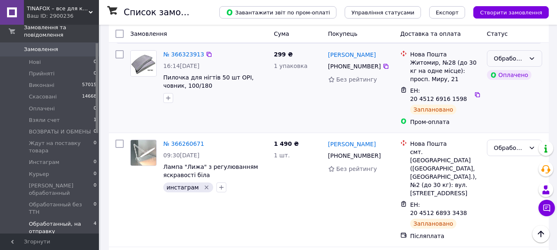
click at [529, 61] on icon at bounding box center [532, 58] width 7 height 7
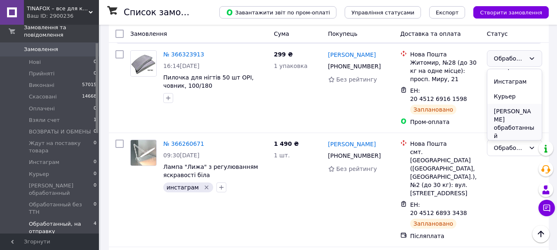
scroll to position [186, 0]
click at [514, 104] on li "Пром оплата" at bounding box center [514, 111] width 54 height 15
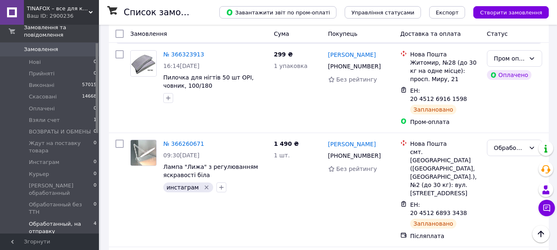
scroll to position [124, 0]
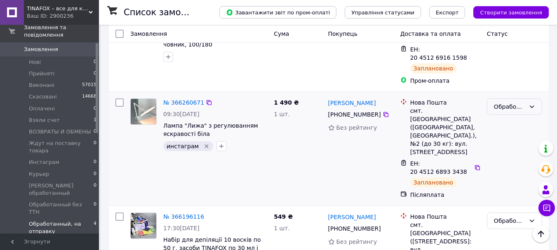
click at [515, 102] on div "Обработанный, на отправку" at bounding box center [509, 106] width 31 height 9
click at [509, 130] on li "Виконано" at bounding box center [514, 131] width 54 height 15
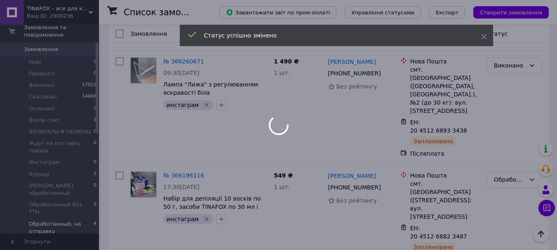
scroll to position [226, 0]
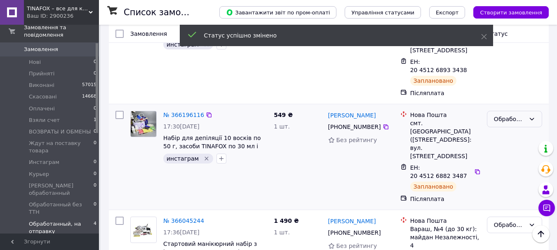
click at [515, 115] on div "Обработанный, на отправку" at bounding box center [509, 119] width 31 height 9
click at [514, 119] on li "Виконано" at bounding box center [514, 119] width 54 height 15
click at [504, 221] on div "Обработанный, на отправку" at bounding box center [509, 225] width 31 height 9
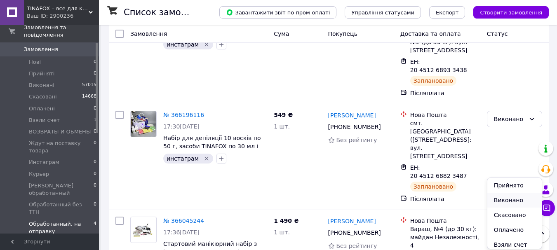
click at [510, 199] on li "Виконано" at bounding box center [514, 200] width 54 height 15
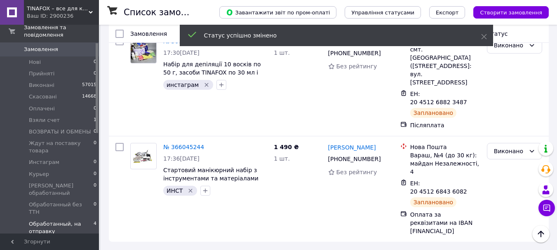
scroll to position [33, 0]
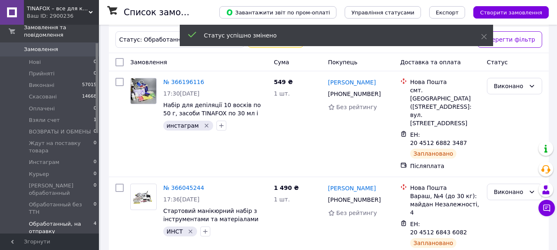
click at [79, 15] on div "Ваш ID: 2900236" at bounding box center [63, 15] width 72 height 7
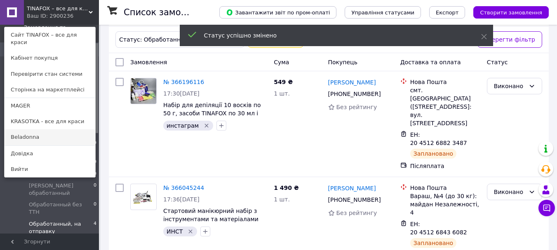
click at [59, 130] on link "Beladonna" at bounding box center [50, 137] width 91 height 16
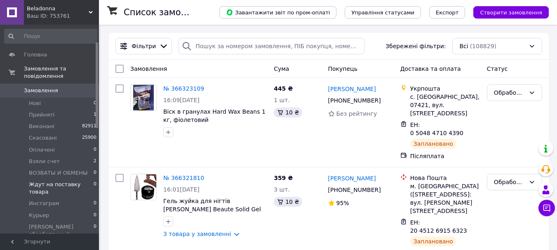
scroll to position [41, 0]
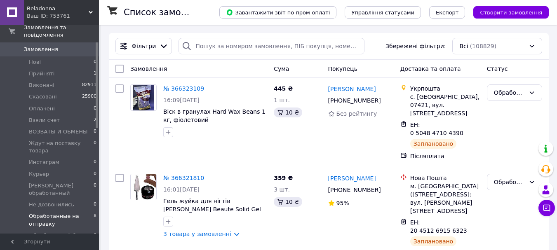
click at [84, 213] on span "Обработанные на отправку" at bounding box center [61, 220] width 65 height 15
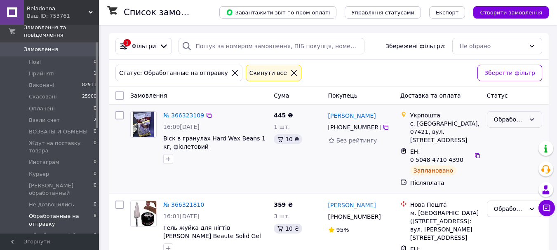
click at [510, 121] on div "Обработанные на отправку" at bounding box center [509, 119] width 31 height 9
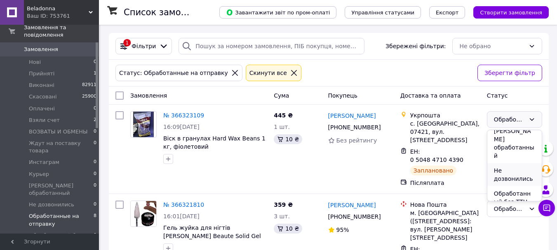
scroll to position [206, 0]
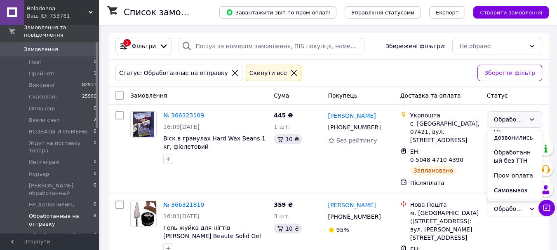
click at [514, 198] on li "Укрпочта" at bounding box center [514, 205] width 54 height 15
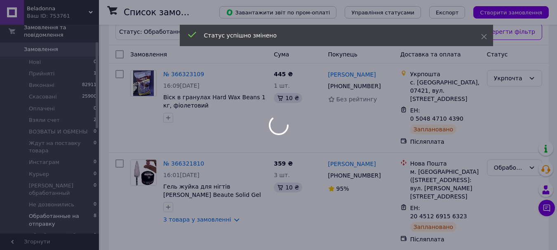
scroll to position [82, 0]
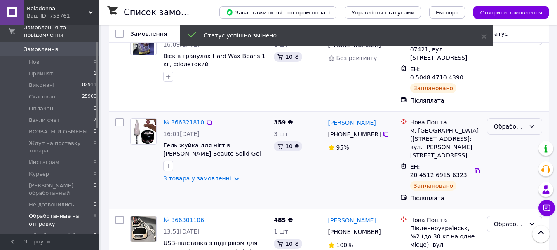
click at [496, 122] on div "Обработанные на отправку" at bounding box center [509, 126] width 31 height 9
click at [504, 141] on li "Виконано" at bounding box center [514, 143] width 54 height 15
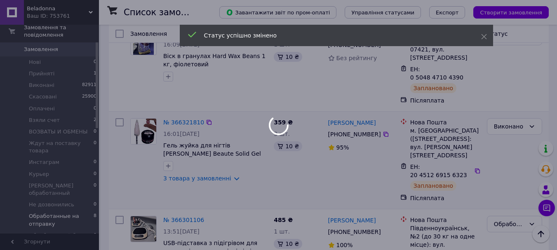
scroll to position [165, 0]
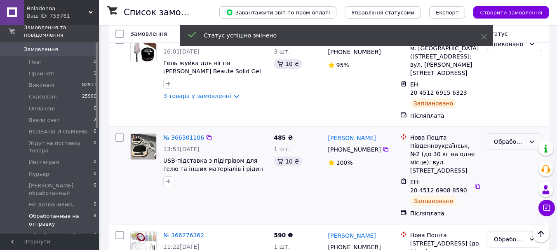
click at [499, 137] on div "Обработанные на отправку" at bounding box center [509, 141] width 31 height 9
click at [504, 151] on li "Виконано" at bounding box center [514, 150] width 54 height 15
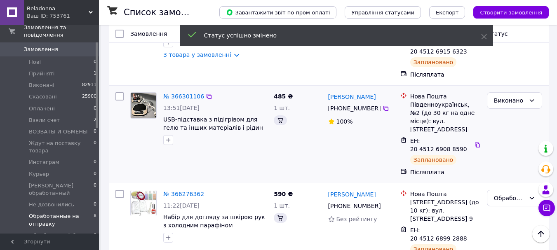
scroll to position [247, 0]
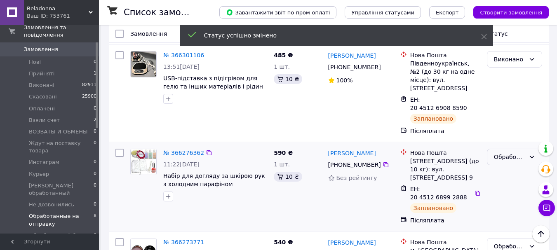
click at [506, 153] on div "Обработанные на отправку" at bounding box center [509, 157] width 31 height 9
click at [506, 148] on li "Виконано" at bounding box center [514, 148] width 54 height 15
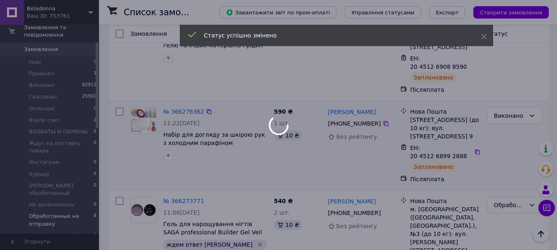
scroll to position [330, 0]
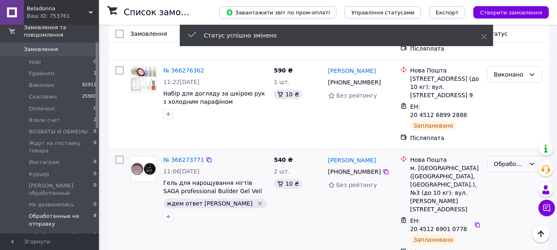
click at [505, 160] on div "Обработанные на отправку" at bounding box center [509, 164] width 31 height 9
click at [506, 156] on li "Виконано" at bounding box center [514, 155] width 54 height 15
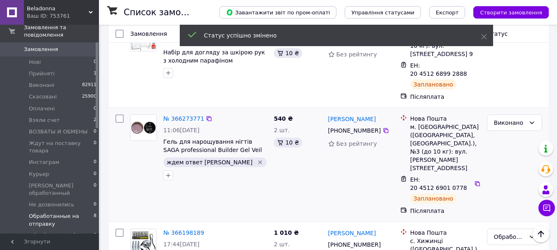
scroll to position [454, 0]
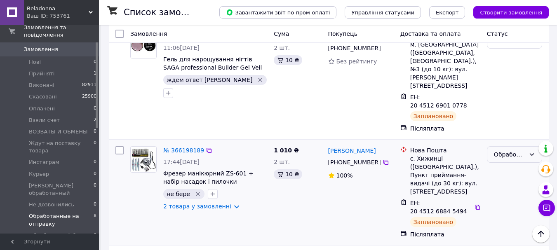
click at [506, 150] on div "Обработанные на отправку" at bounding box center [509, 154] width 31 height 9
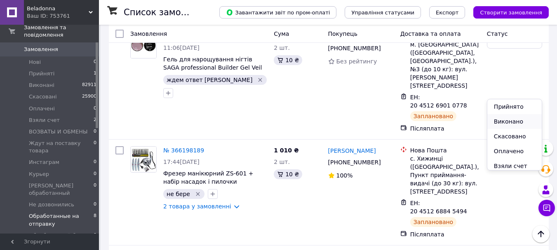
click at [504, 121] on li "Виконано" at bounding box center [514, 121] width 54 height 15
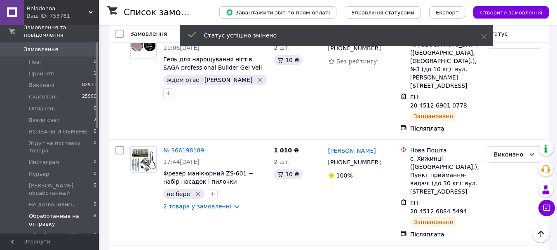
scroll to position [495, 0]
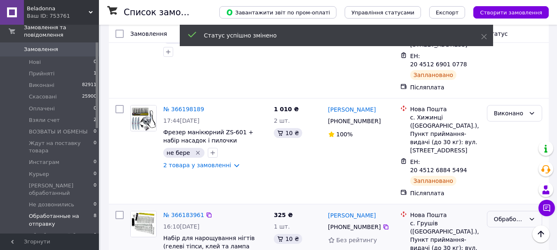
click at [504, 215] on div "Обработанные на отправку" at bounding box center [509, 219] width 31 height 9
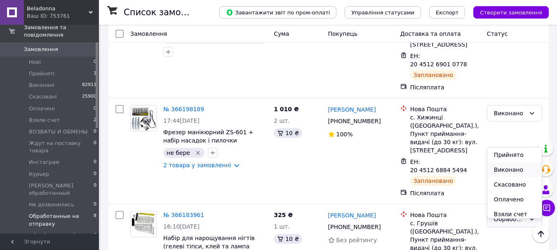
click at [505, 167] on li "Виконано" at bounding box center [514, 169] width 54 height 15
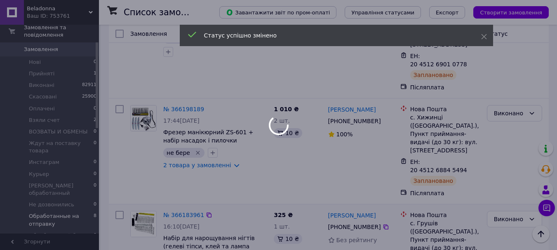
scroll to position [542, 0]
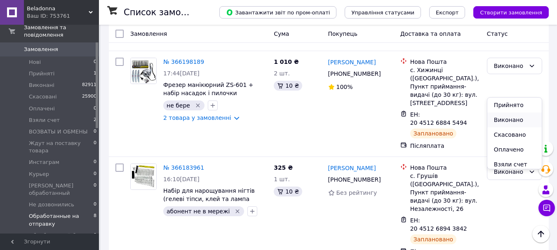
scroll to position [206, 0]
click at [518, 165] on li "Укрпочта" at bounding box center [514, 172] width 54 height 15
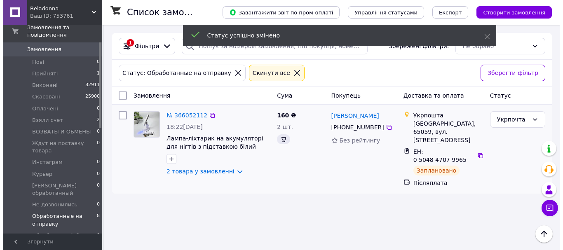
scroll to position [0, 0]
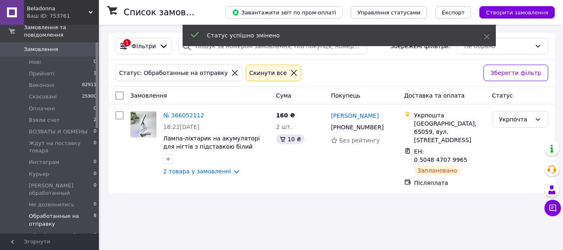
click at [76, 5] on span "Beladonna" at bounding box center [58, 8] width 62 height 7
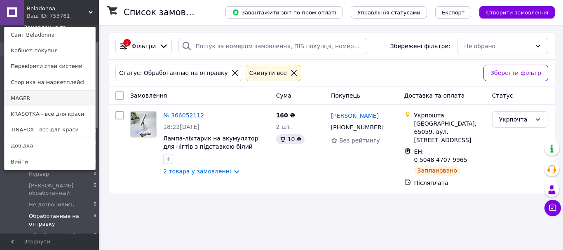
click at [69, 96] on link "MAGER" at bounding box center [50, 99] width 91 height 16
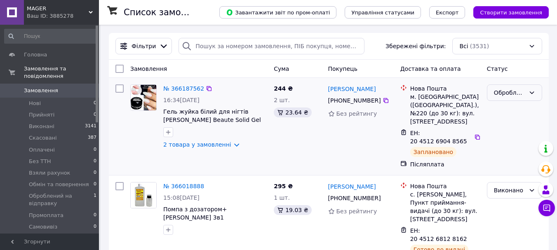
click at [507, 91] on div "Оброблений на відправку" at bounding box center [509, 92] width 31 height 9
click at [515, 127] on li "Виконано" at bounding box center [514, 125] width 54 height 15
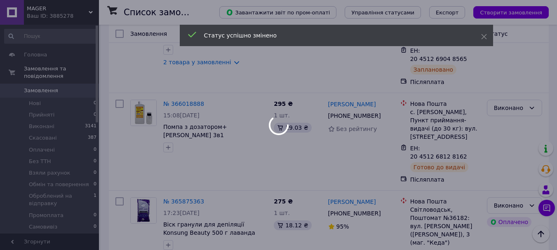
scroll to position [41, 0]
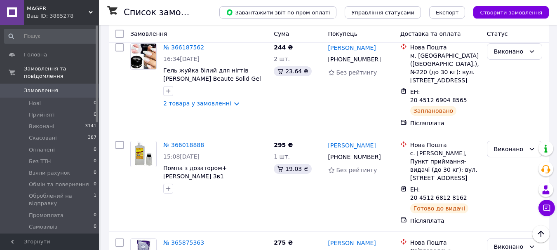
click at [81, 14] on div "Ваш ID: 3885278" at bounding box center [63, 15] width 72 height 7
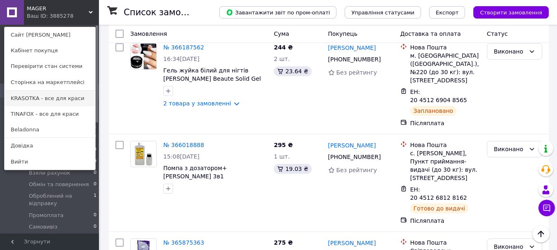
click at [67, 99] on link "KRASOTKA - все для краси" at bounding box center [50, 99] width 91 height 16
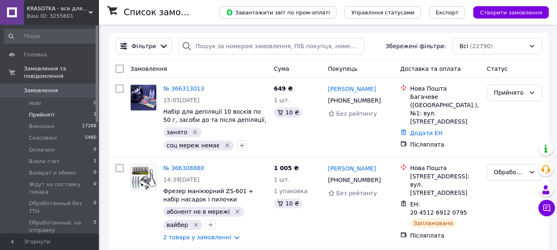
scroll to position [41, 0]
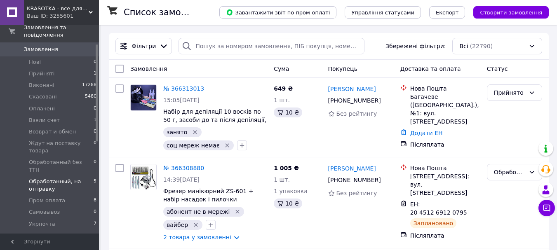
click at [70, 178] on span "Обработанный, на отправку" at bounding box center [61, 185] width 65 height 15
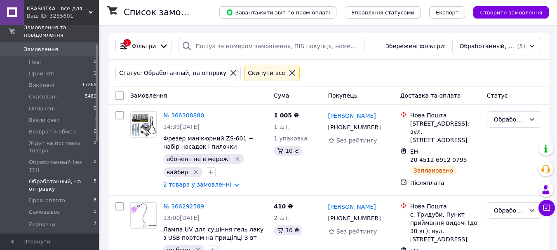
scroll to position [41, 0]
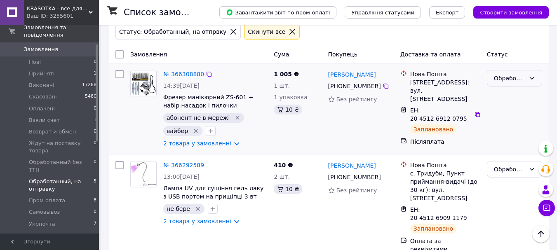
click at [506, 76] on div "Обработанный, на отправку" at bounding box center [509, 78] width 31 height 9
click at [511, 113] on li "Виконано" at bounding box center [514, 111] width 54 height 15
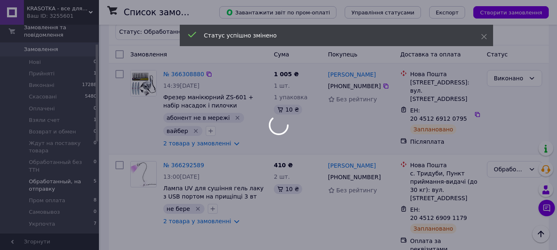
scroll to position [124, 0]
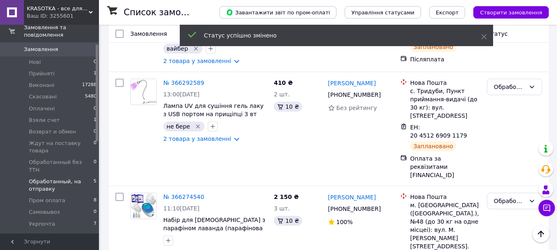
click at [517, 86] on div "Обработанный, на отправку" at bounding box center [509, 86] width 31 height 9
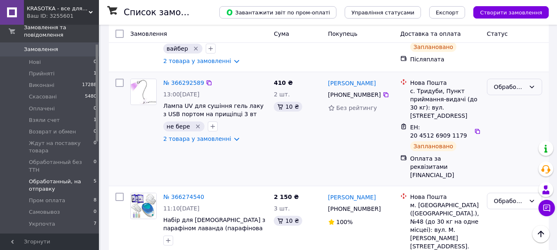
click at [510, 89] on div "Обработанный, на отправку" at bounding box center [509, 86] width 31 height 9
click at [504, 124] on li "Виконано" at bounding box center [514, 120] width 54 height 15
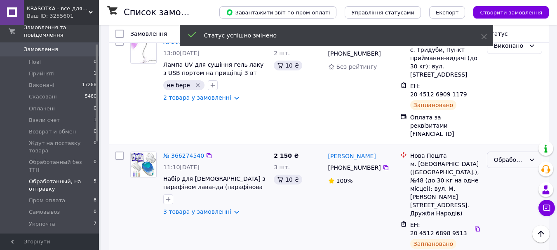
click at [503, 155] on div "Обработанный, на отправку" at bounding box center [509, 159] width 31 height 9
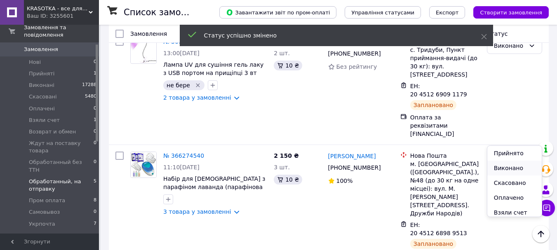
click at [502, 167] on li "Виконано" at bounding box center [514, 168] width 54 height 15
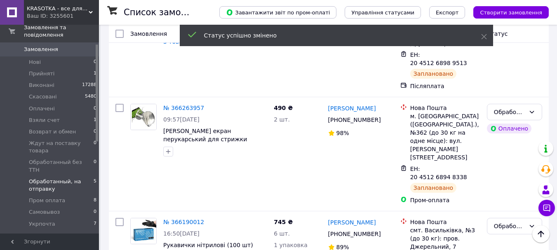
scroll to position [335, 0]
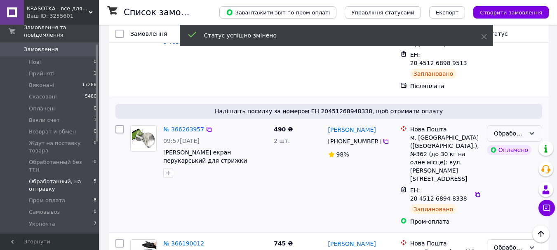
click at [531, 125] on div "Обработанный, на отправку" at bounding box center [514, 133] width 55 height 16
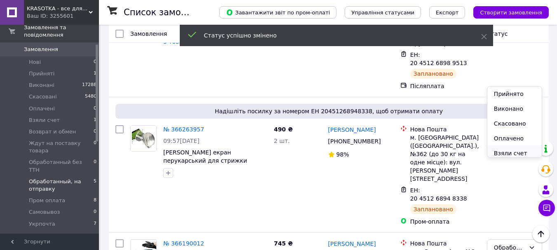
scroll to position [125, 0]
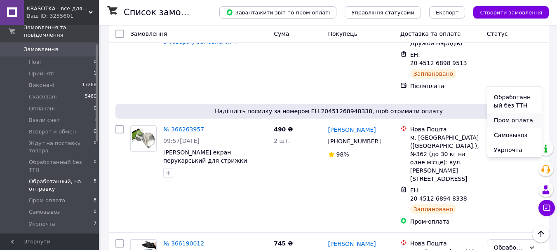
click at [520, 123] on li "Пром оплата" at bounding box center [514, 120] width 54 height 15
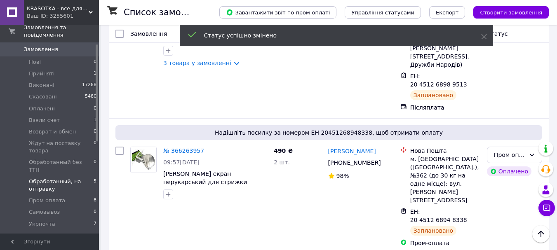
scroll to position [335, 0]
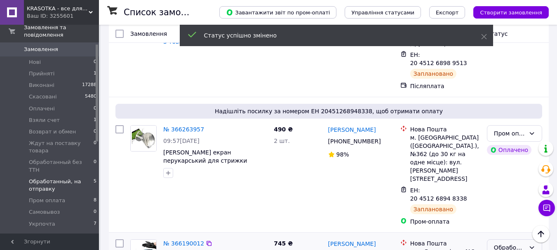
click at [501, 243] on div "Обработанный, на отправку" at bounding box center [509, 247] width 31 height 9
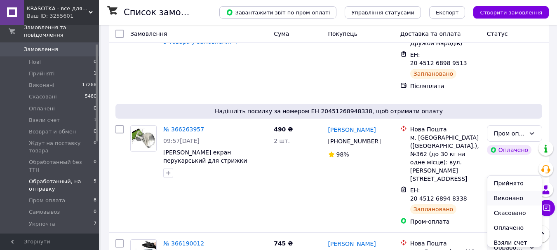
click at [497, 202] on li "Виконано" at bounding box center [514, 198] width 54 height 15
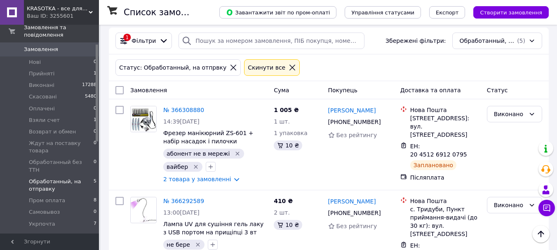
scroll to position [0, 0]
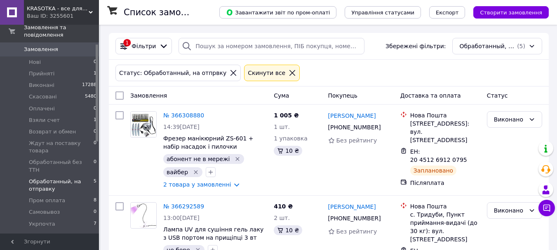
click at [66, 9] on span "KRASOTKA - все для краси" at bounding box center [58, 8] width 62 height 7
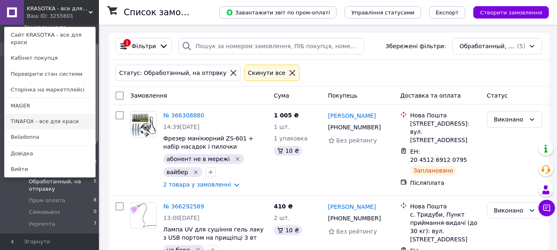
click at [58, 114] on link "TINAFOX - все для краси" at bounding box center [50, 122] width 91 height 16
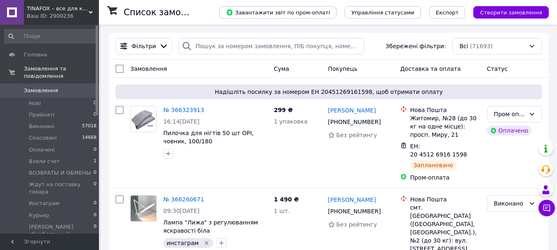
click at [70, 14] on div "Ваш ID: 2900236" at bounding box center [63, 15] width 72 height 7
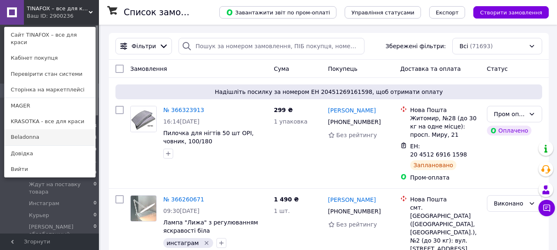
click at [45, 132] on link "Beladonna" at bounding box center [50, 137] width 91 height 16
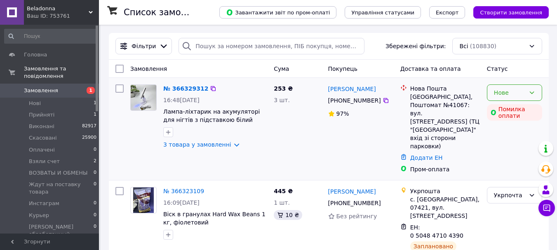
click at [529, 92] on icon at bounding box center [532, 92] width 7 height 7
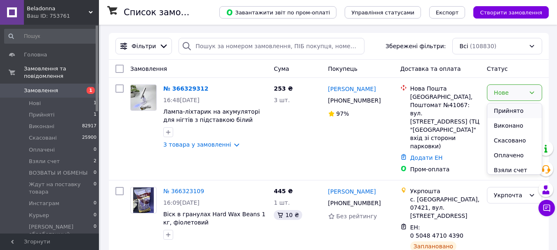
click at [526, 112] on li "Прийнято" at bounding box center [514, 111] width 54 height 15
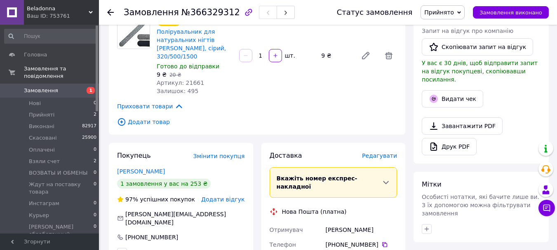
scroll to position [289, 0]
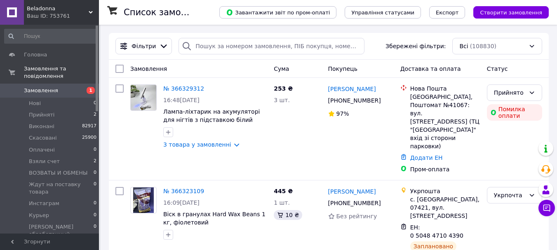
click at [38, 17] on div "Ваш ID: 753761" at bounding box center [63, 15] width 72 height 7
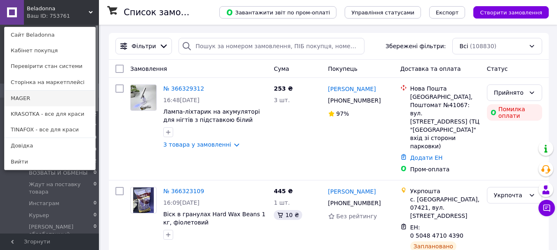
click at [46, 102] on link "MAGER" at bounding box center [50, 99] width 91 height 16
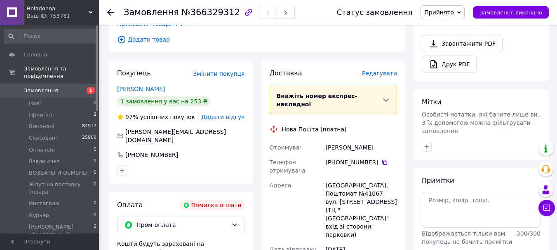
scroll to position [412, 0]
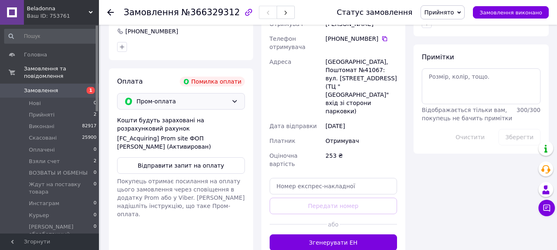
click at [210, 97] on span "Пром-оплата" at bounding box center [182, 101] width 92 height 9
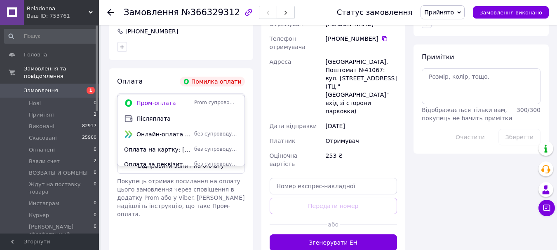
click at [215, 97] on span "Пром-оплата" at bounding box center [182, 101] width 92 height 9
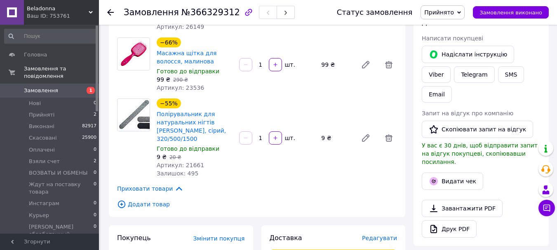
scroll to position [330, 0]
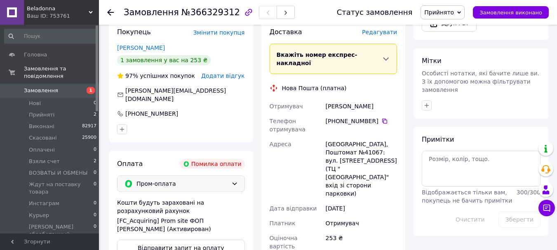
click at [187, 179] on span "Пром-оплата" at bounding box center [182, 183] width 92 height 9
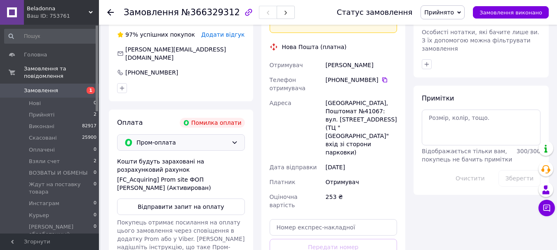
click at [178, 138] on span "Пром-оплата" at bounding box center [182, 142] width 92 height 9
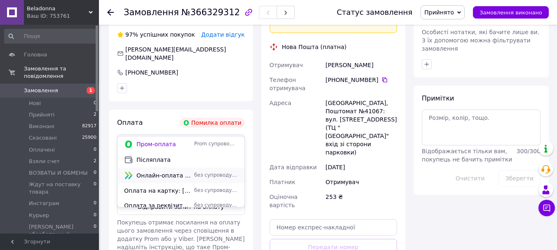
scroll to position [6, 0]
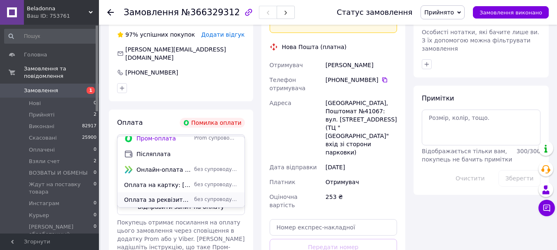
click at [184, 201] on span "Оплата за реквізитами компанії IBAN" at bounding box center [157, 200] width 67 height 8
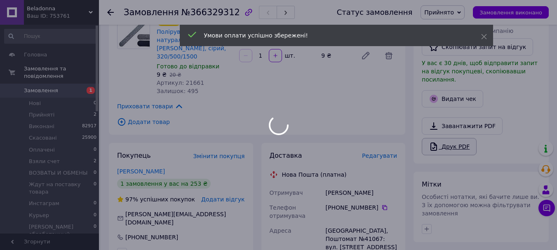
scroll to position [165, 0]
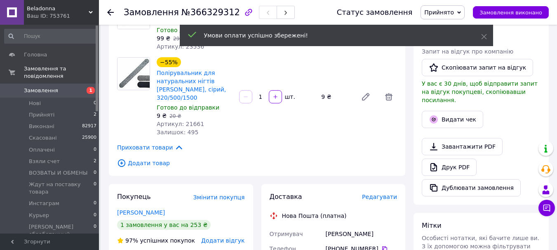
click at [453, 16] on span "Прийнято" at bounding box center [439, 12] width 30 height 7
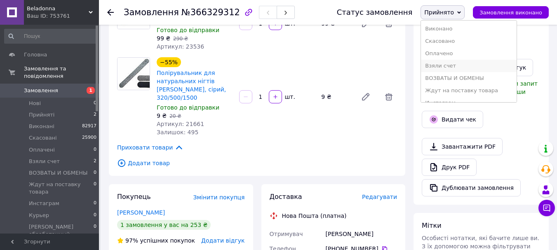
click at [468, 64] on li "Взяли счет" at bounding box center [469, 66] width 96 height 12
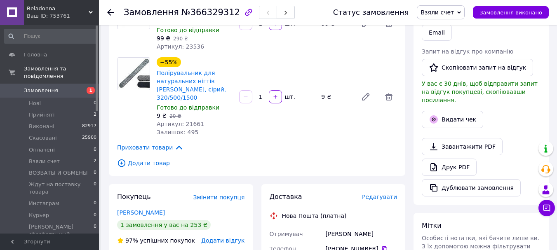
scroll to position [41, 0]
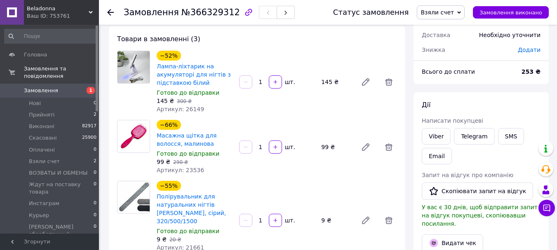
click at [530, 70] on b "253 ₴" at bounding box center [531, 71] width 19 height 7
drag, startPoint x: 530, startPoint y: 70, endPoint x: 526, endPoint y: 70, distance: 4.1
copy b "253"
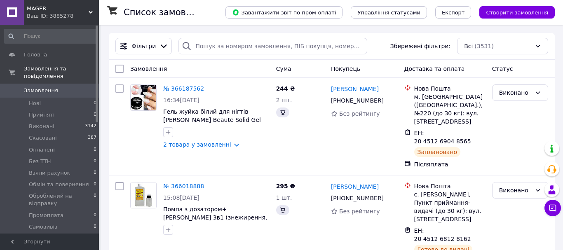
click at [88, 19] on div "Ваш ID: 3885278" at bounding box center [63, 15] width 72 height 7
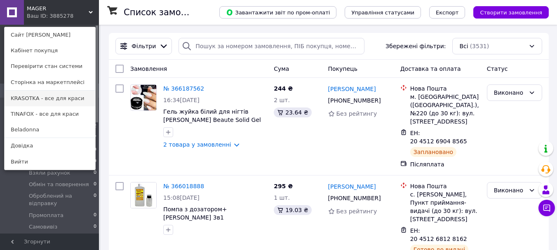
click at [54, 99] on link "KRASOTKA - все для краси" at bounding box center [50, 99] width 91 height 16
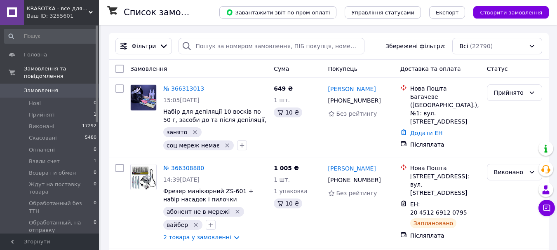
click at [67, 16] on div "Ваш ID: 3255601" at bounding box center [63, 15] width 72 height 7
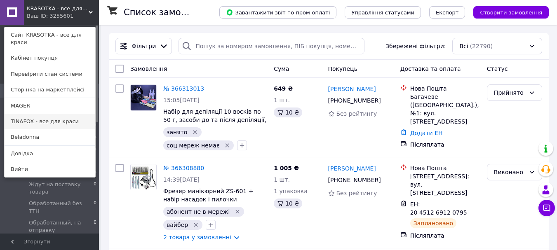
click at [35, 114] on link "TINAFOX - все для краси" at bounding box center [50, 122] width 91 height 16
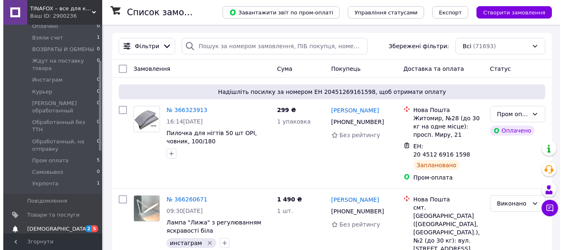
scroll to position [165, 0]
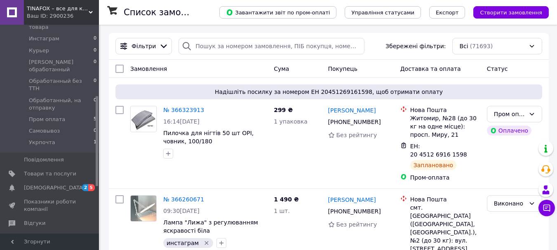
click at [34, 234] on span "Покупці" at bounding box center [35, 237] width 22 height 7
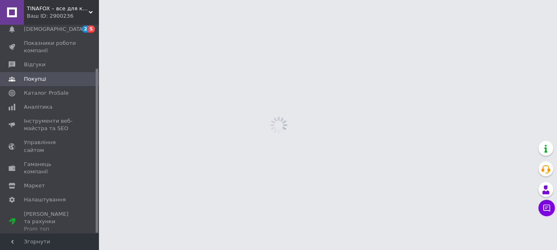
scroll to position [56, 0]
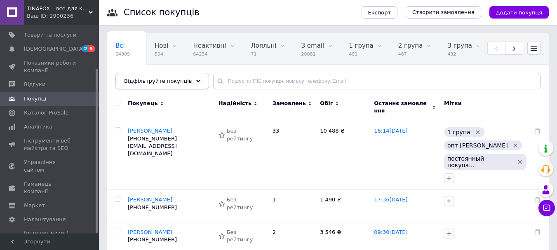
click at [196, 82] on icon at bounding box center [198, 81] width 4 height 4
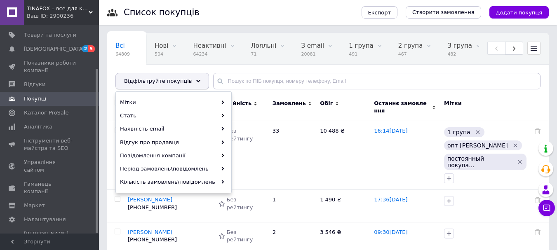
click at [196, 82] on icon at bounding box center [198, 81] width 4 height 4
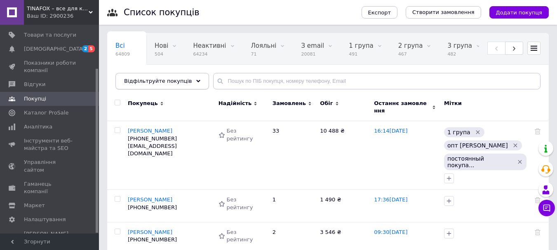
click at [185, 82] on div "Відфільтруйте покупців" at bounding box center [162, 81] width 94 height 16
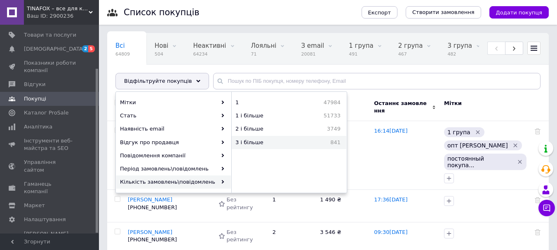
click at [262, 148] on div "3 і більше 841" at bounding box center [289, 142] width 115 height 13
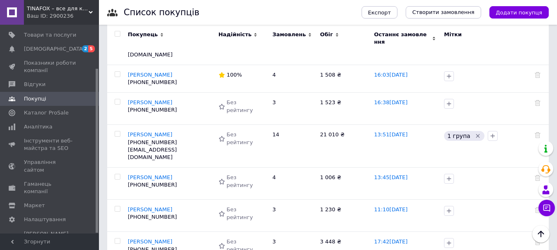
scroll to position [577, 0]
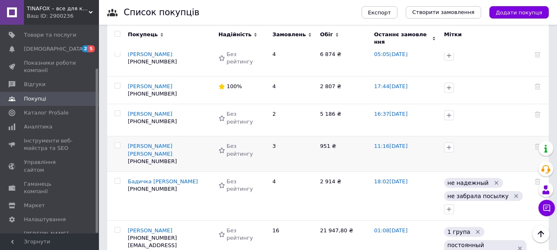
scroll to position [289, 0]
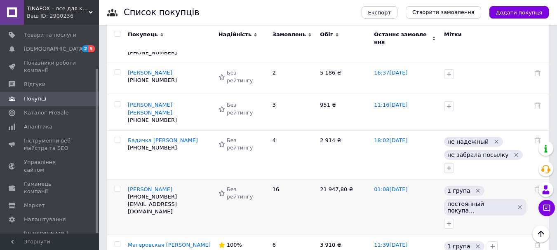
drag, startPoint x: 160, startPoint y: 152, endPoint x: 229, endPoint y: 172, distance: 71.5
click at [229, 179] on td "Без рейтингу" at bounding box center [241, 207] width 54 height 56
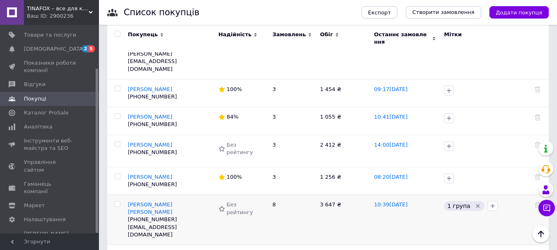
scroll to position [535, 0]
